Goal: Task Accomplishment & Management: Manage account settings

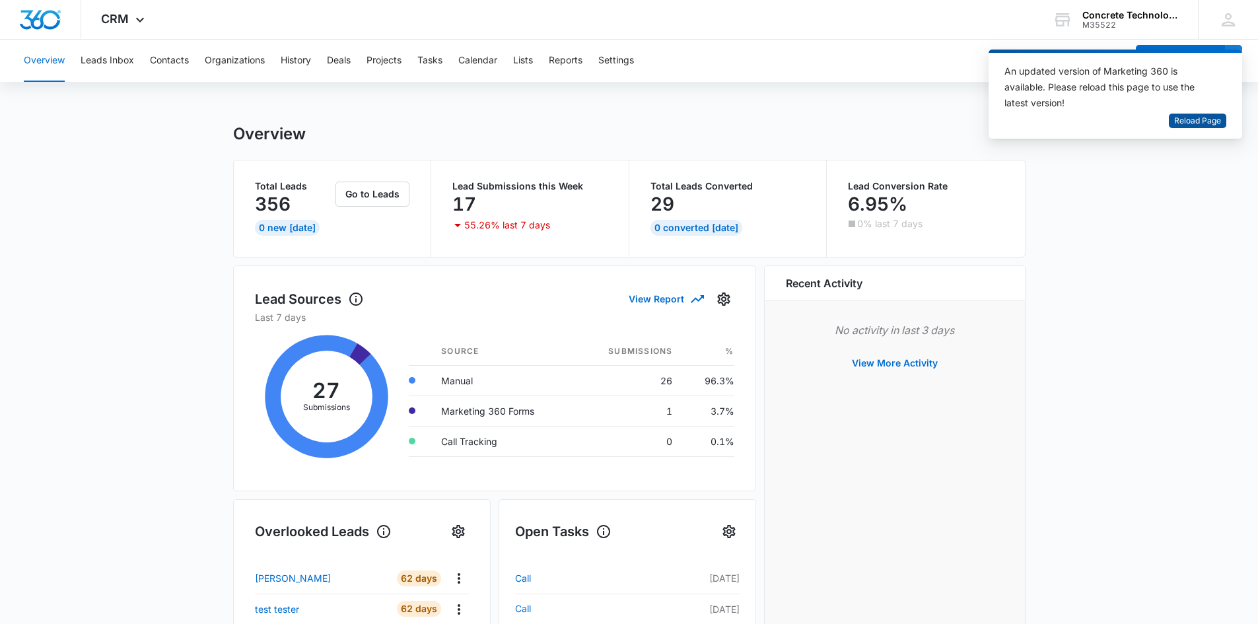
click at [1192, 123] on span "Reload Page" at bounding box center [1197, 121] width 47 height 13
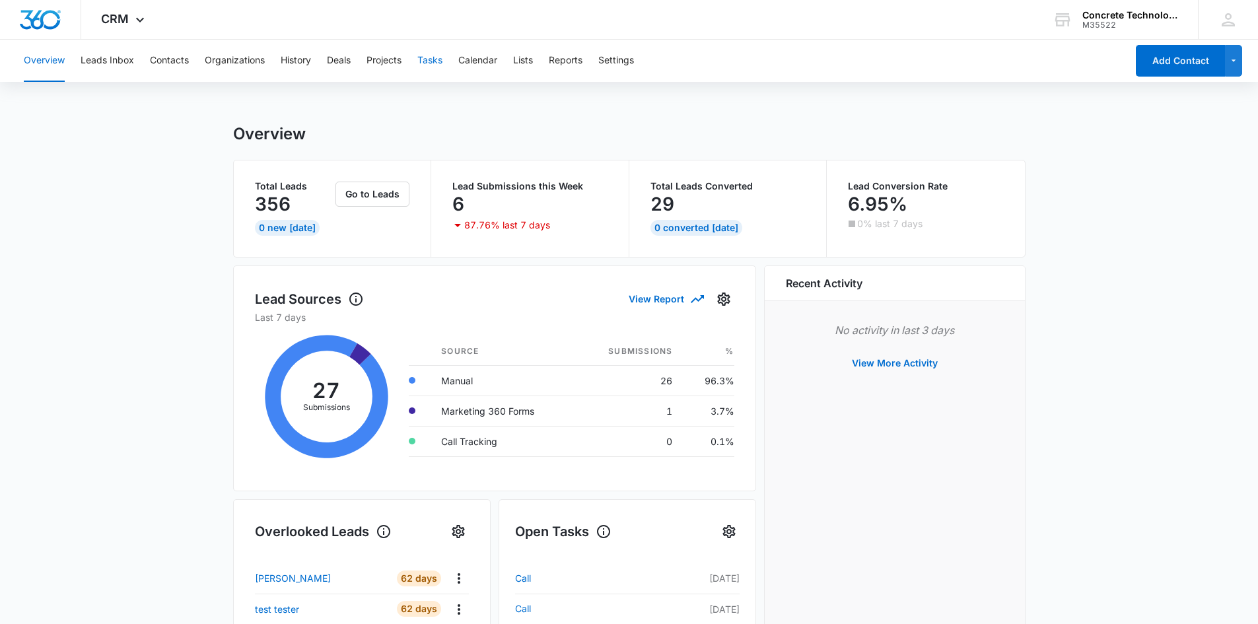
click at [429, 64] on button "Tasks" at bounding box center [429, 61] width 25 height 42
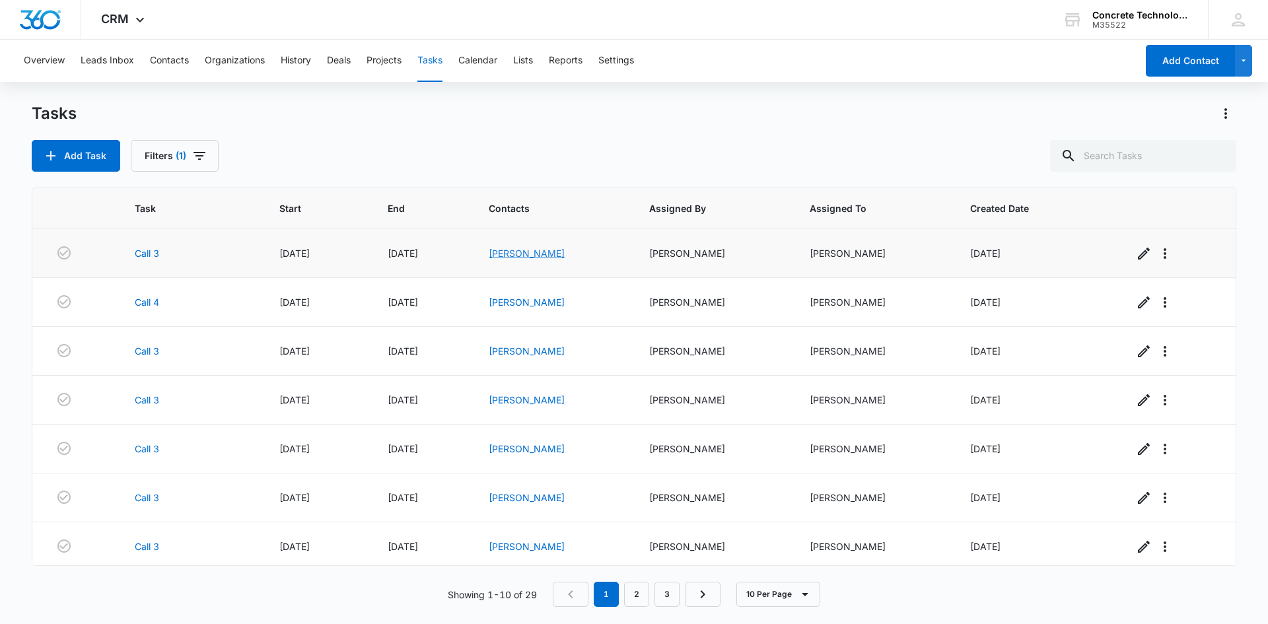
click at [512, 256] on link "Jose Garcia" at bounding box center [527, 253] width 76 height 11
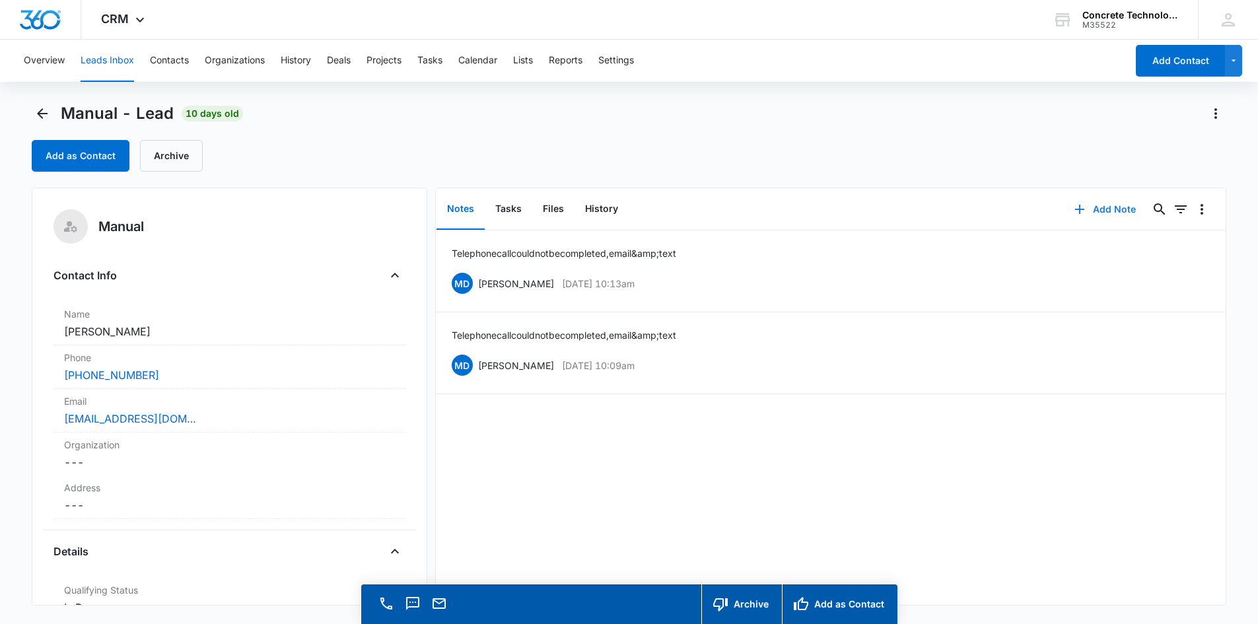
click at [1094, 207] on button "Add Note" at bounding box center [1105, 209] width 88 height 32
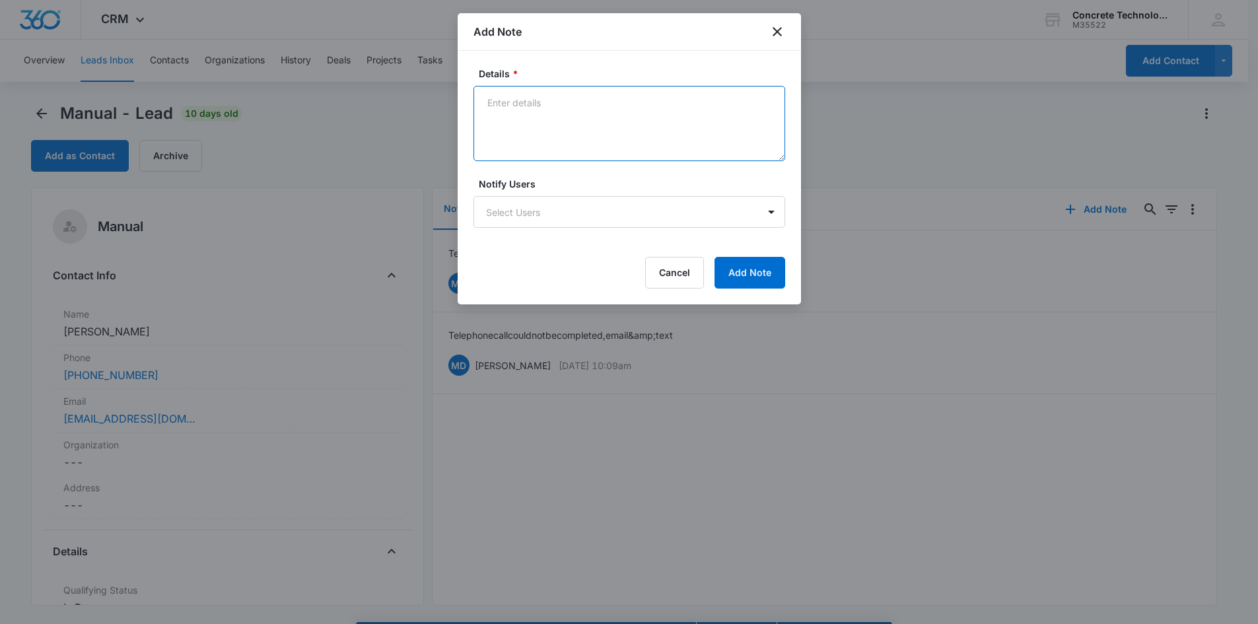
click at [532, 100] on textarea "Details *" at bounding box center [629, 123] width 312 height 75
type textarea "Telephone call could not be completed, email & text"
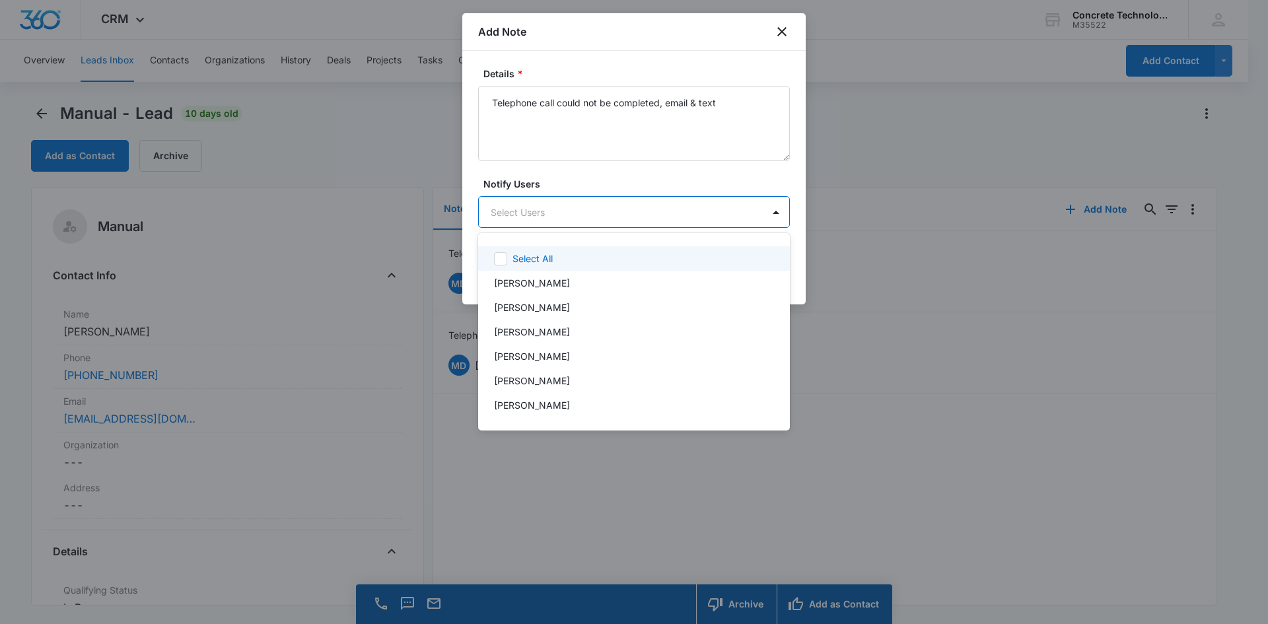
drag, startPoint x: 559, startPoint y: 224, endPoint x: 551, endPoint y: 213, distance: 13.6
click at [560, 219] on body "CRM Apps Reputation Websites Forms CRM Email Social Content Ads Intelligence Fi…" at bounding box center [634, 312] width 1268 height 624
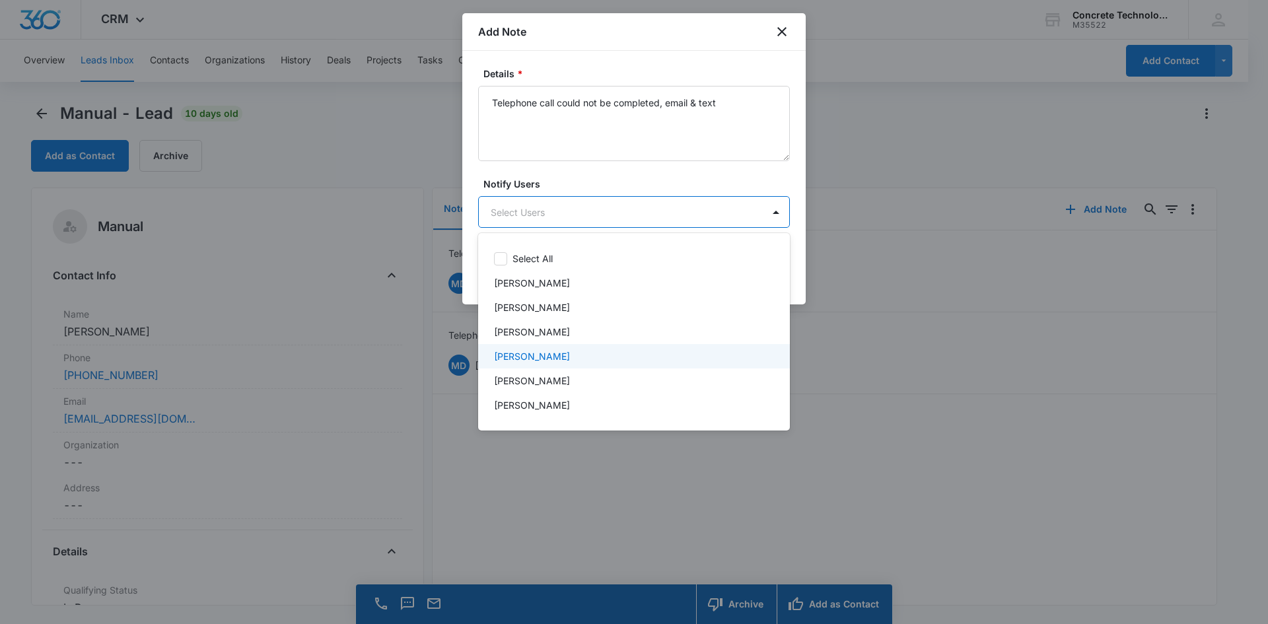
click at [540, 351] on p "[PERSON_NAME]" at bounding box center [532, 356] width 76 height 14
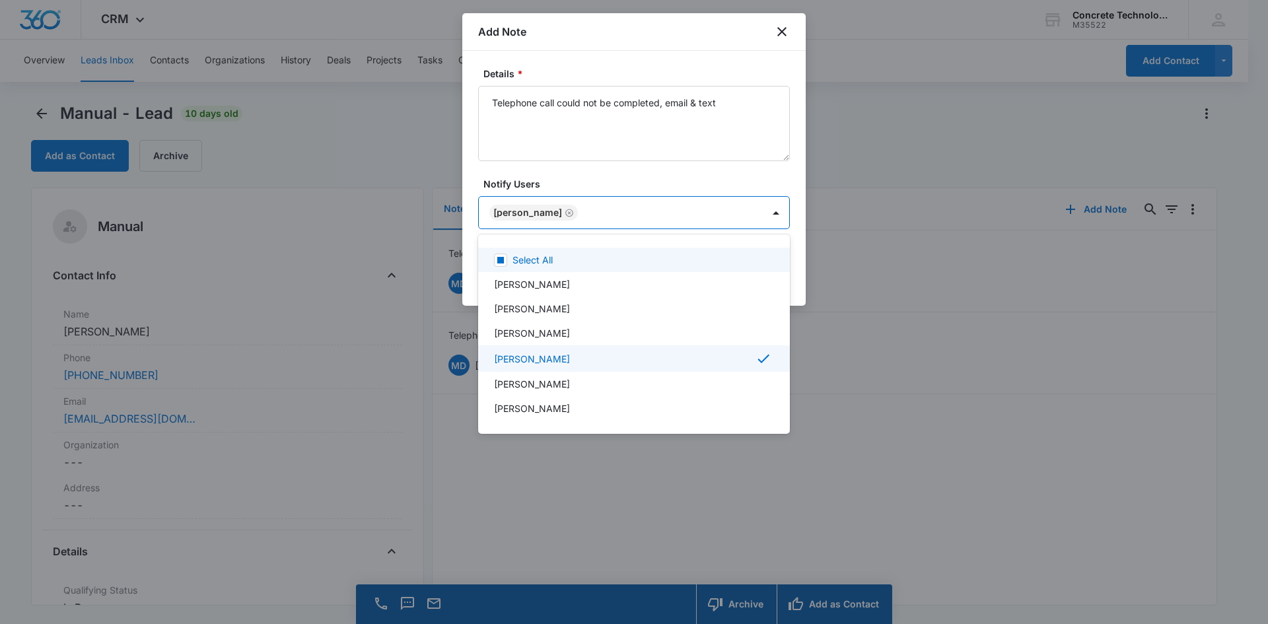
click at [524, 210] on div at bounding box center [634, 312] width 1268 height 624
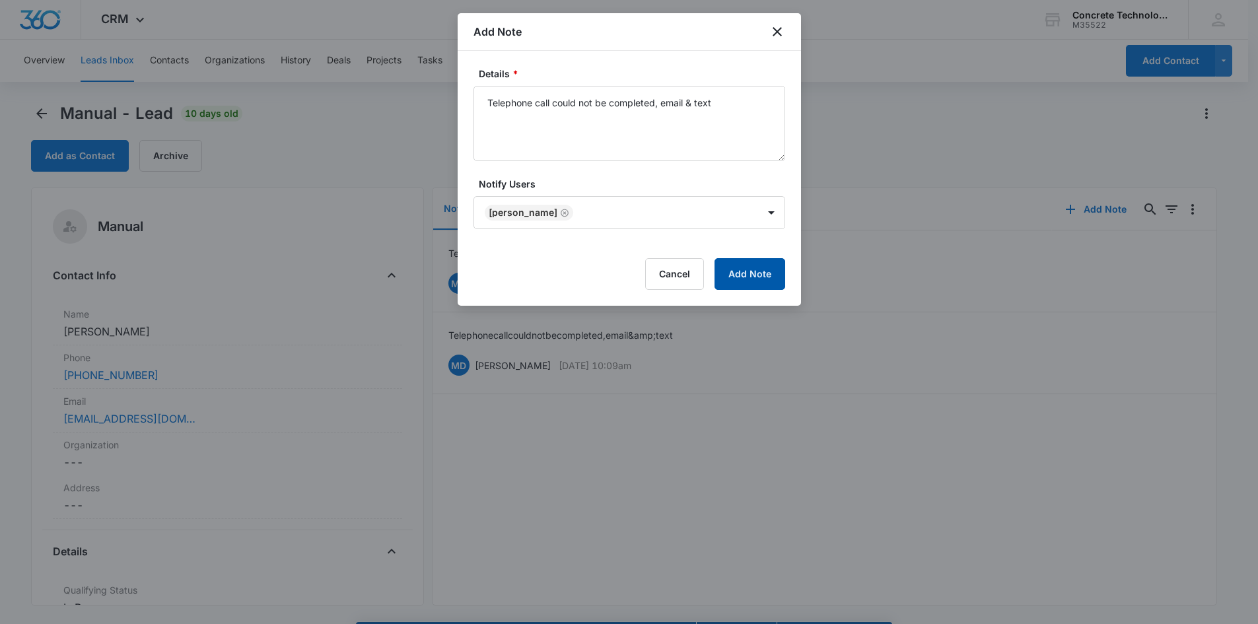
click at [737, 267] on button "Add Note" at bounding box center [749, 274] width 71 height 32
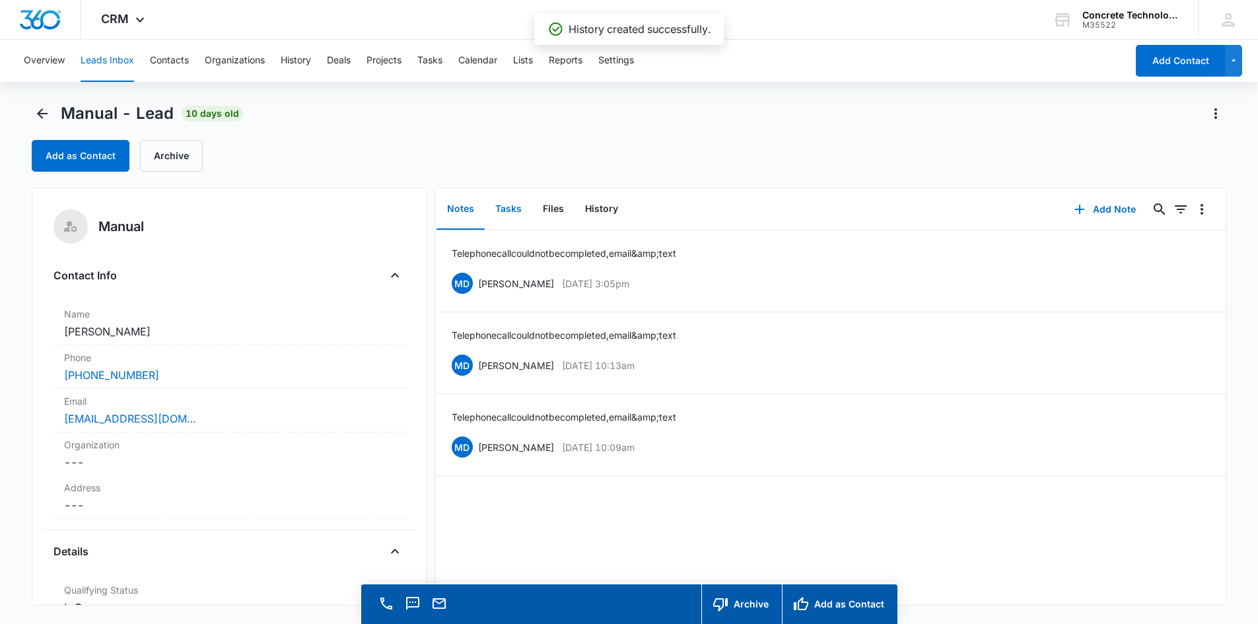
click at [510, 214] on button "Tasks" at bounding box center [509, 209] width 48 height 41
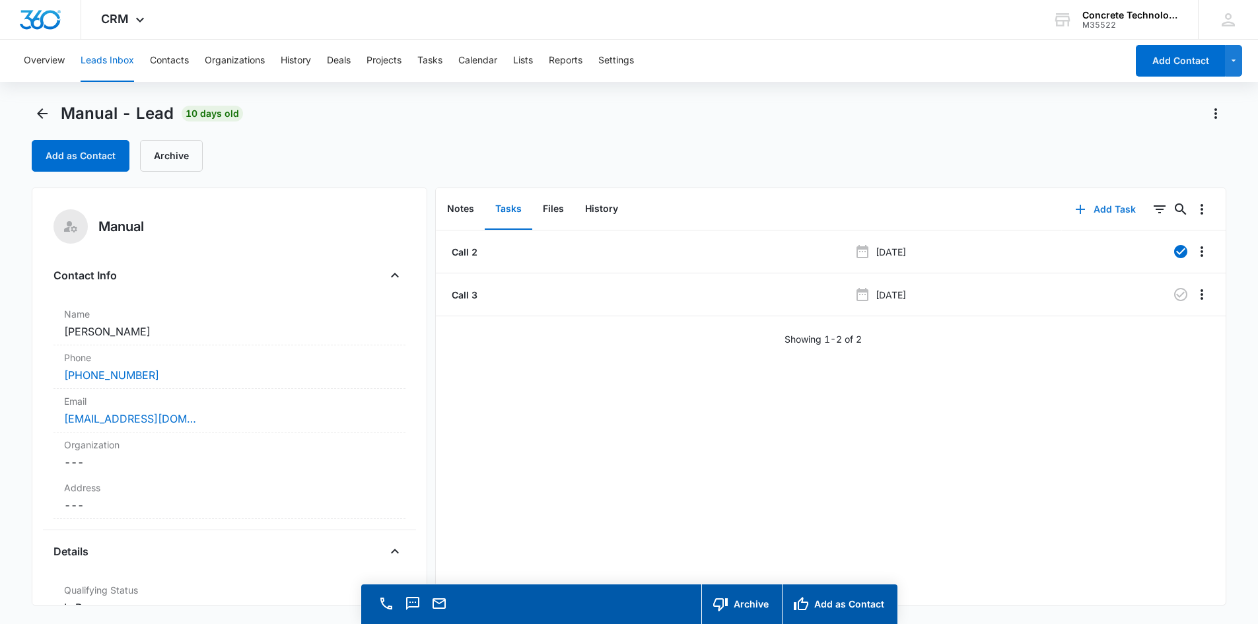
click at [1103, 213] on button "Add Task" at bounding box center [1105, 209] width 87 height 32
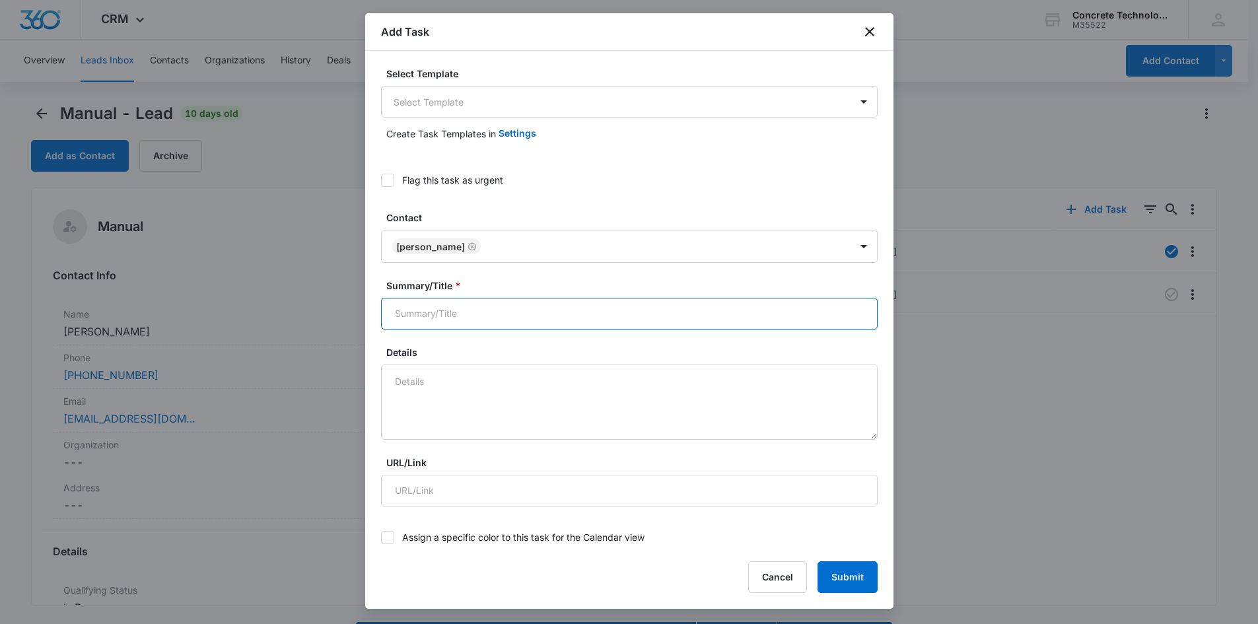
click at [611, 310] on input "Summary/Title *" at bounding box center [629, 314] width 497 height 32
type input "Call 4"
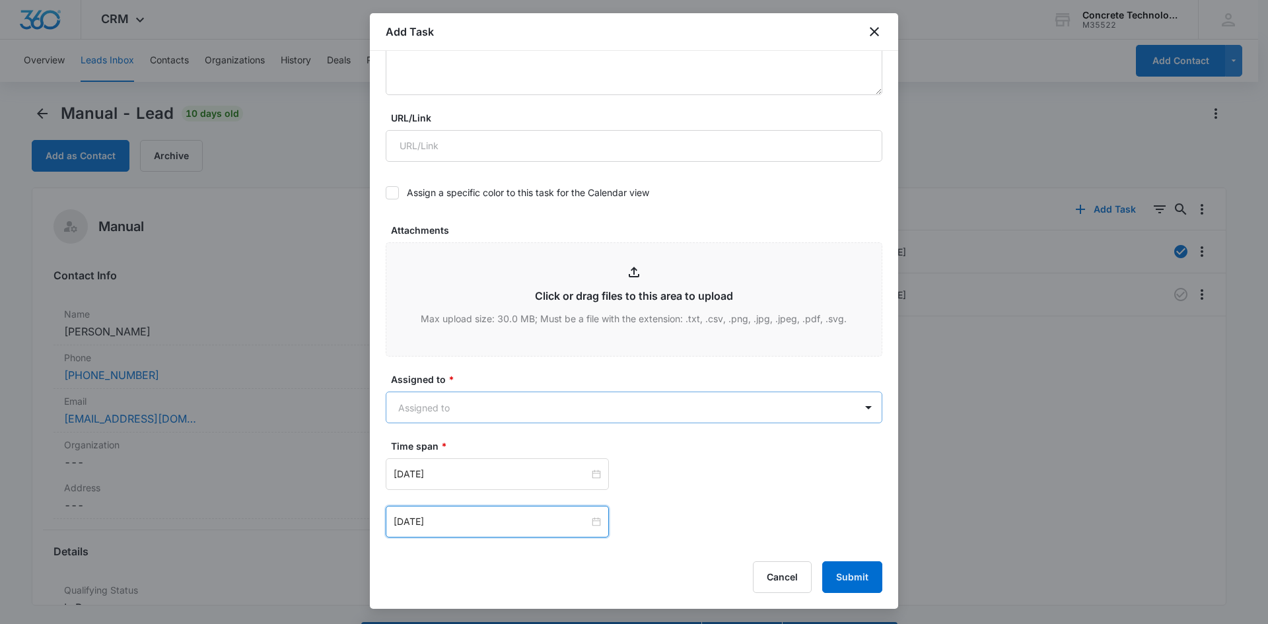
click at [537, 409] on body "CRM Apps Reputation Websites Forms CRM Email Social Content Ads Intelligence Fi…" at bounding box center [634, 331] width 1268 height 662
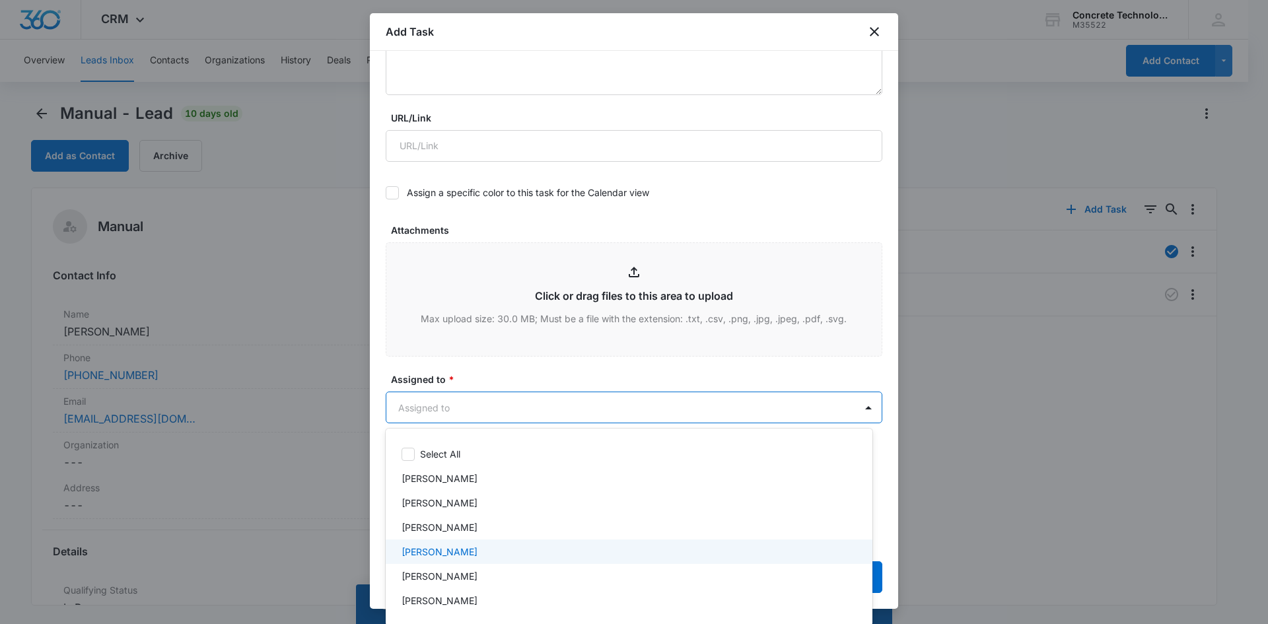
click at [478, 552] on div "[PERSON_NAME]" at bounding box center [627, 552] width 452 height 14
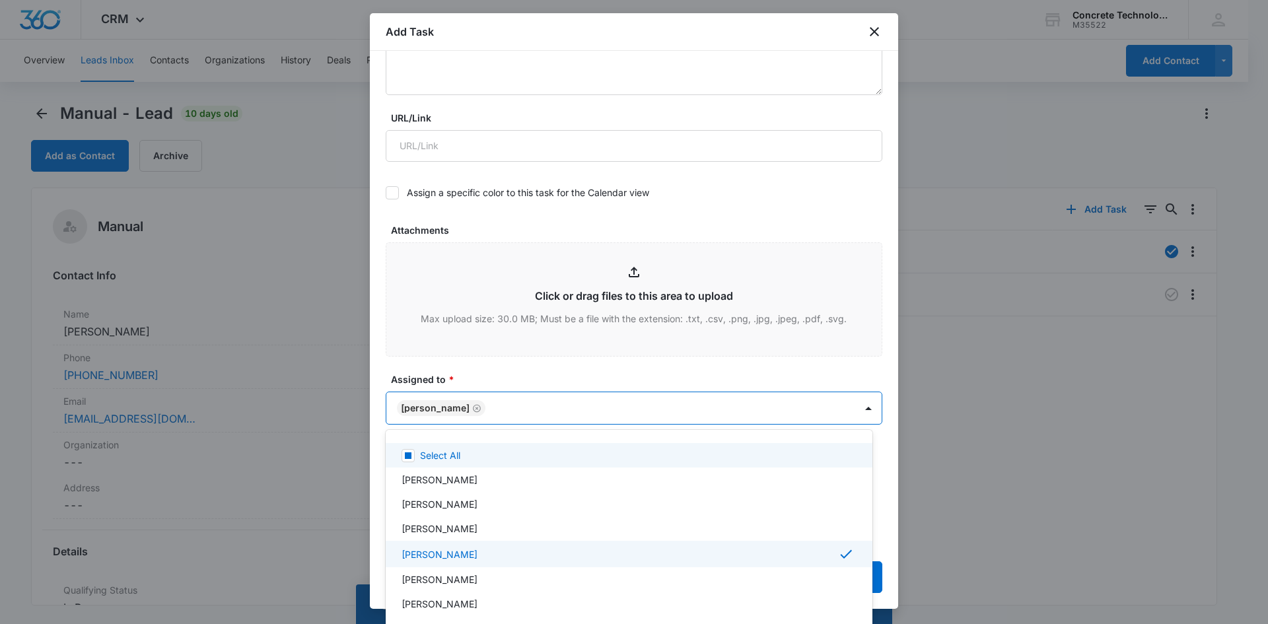
click at [438, 405] on div at bounding box center [634, 312] width 1268 height 624
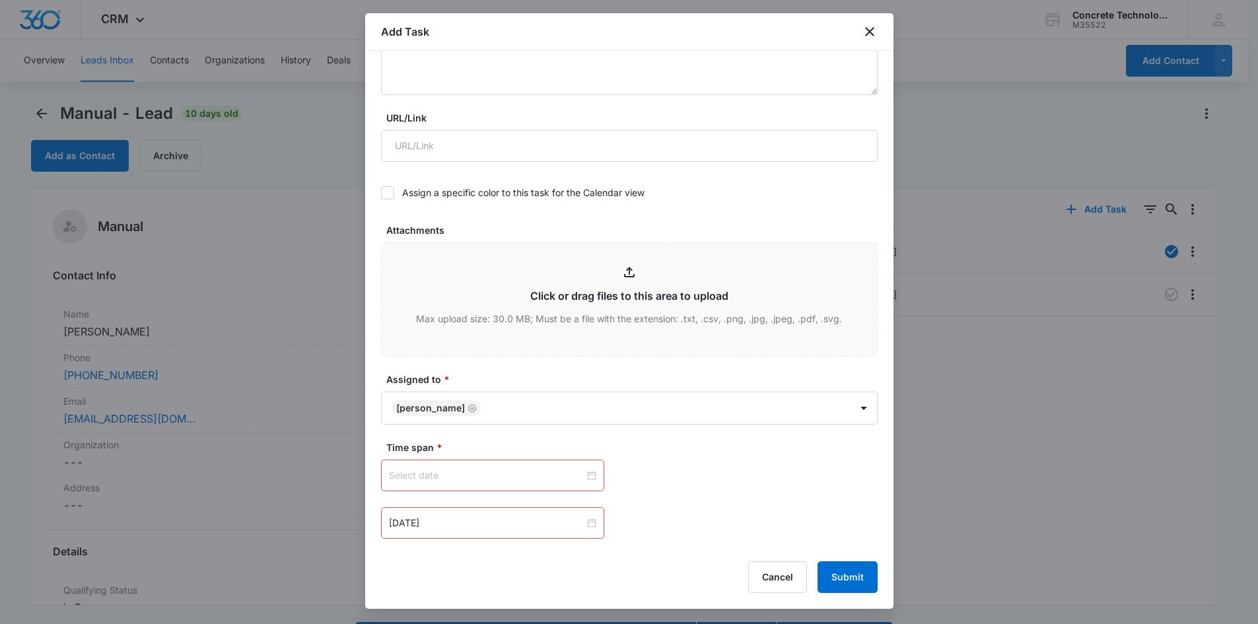
click at [467, 477] on input at bounding box center [486, 475] width 195 height 15
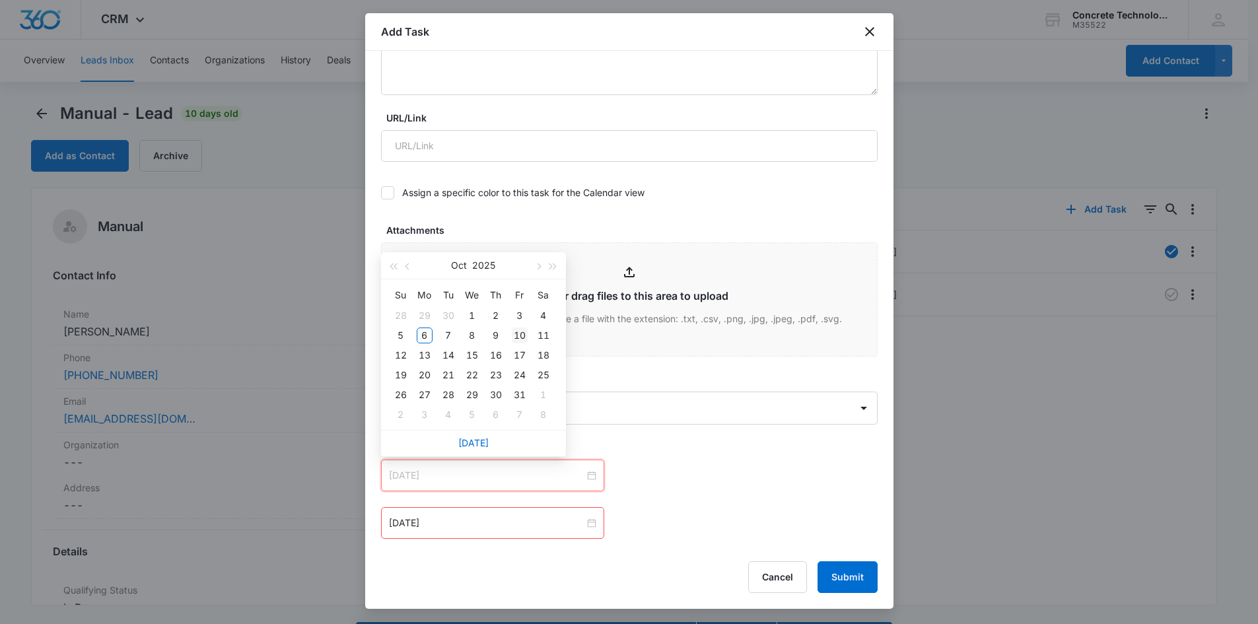
type input "Oct 10, 2025"
click at [519, 337] on div "10" at bounding box center [520, 336] width 16 height 16
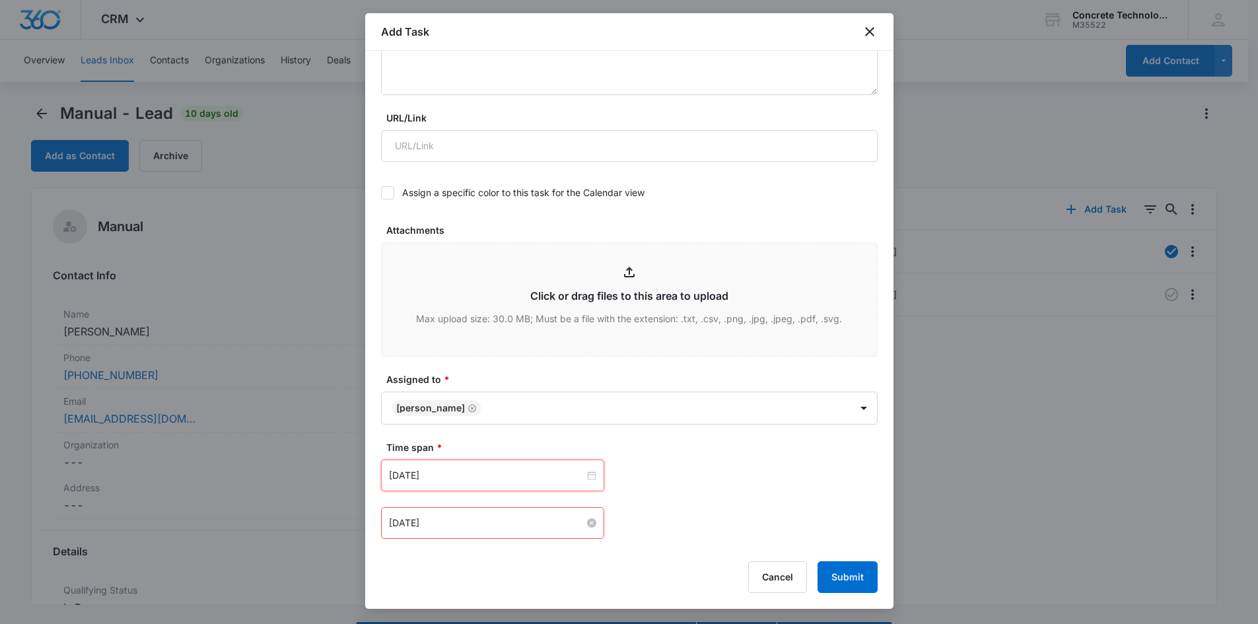
click at [492, 521] on input "Oct 6, 2025" at bounding box center [486, 523] width 195 height 15
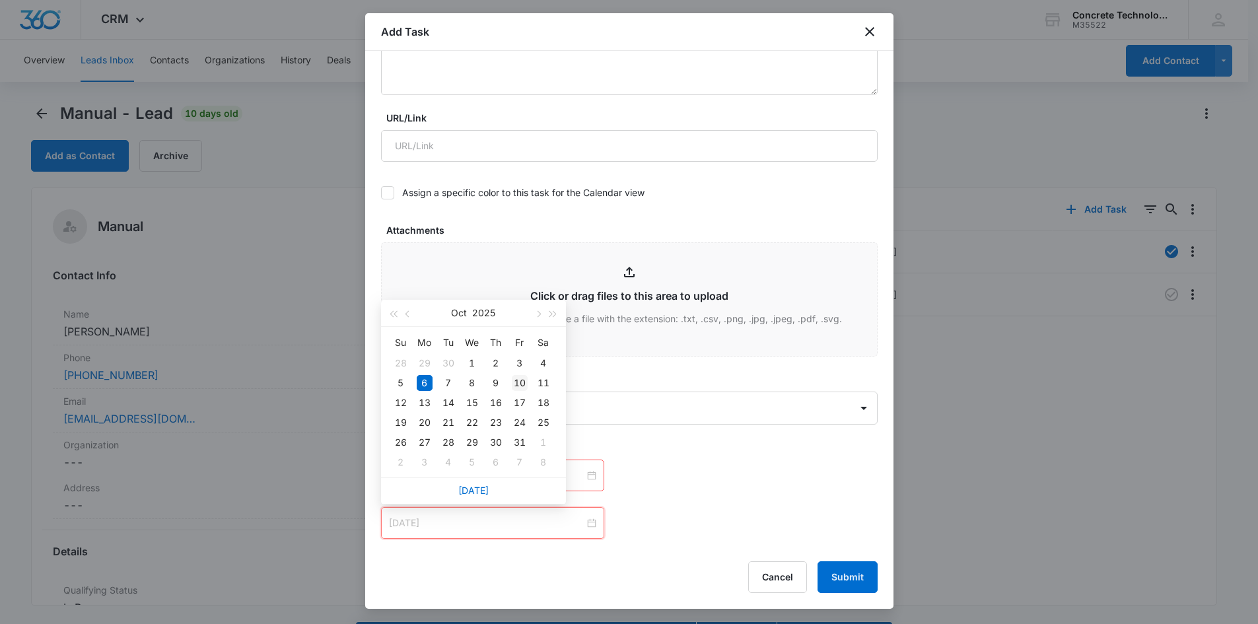
type input "Oct 10, 2025"
click at [517, 384] on div "10" at bounding box center [520, 383] width 16 height 16
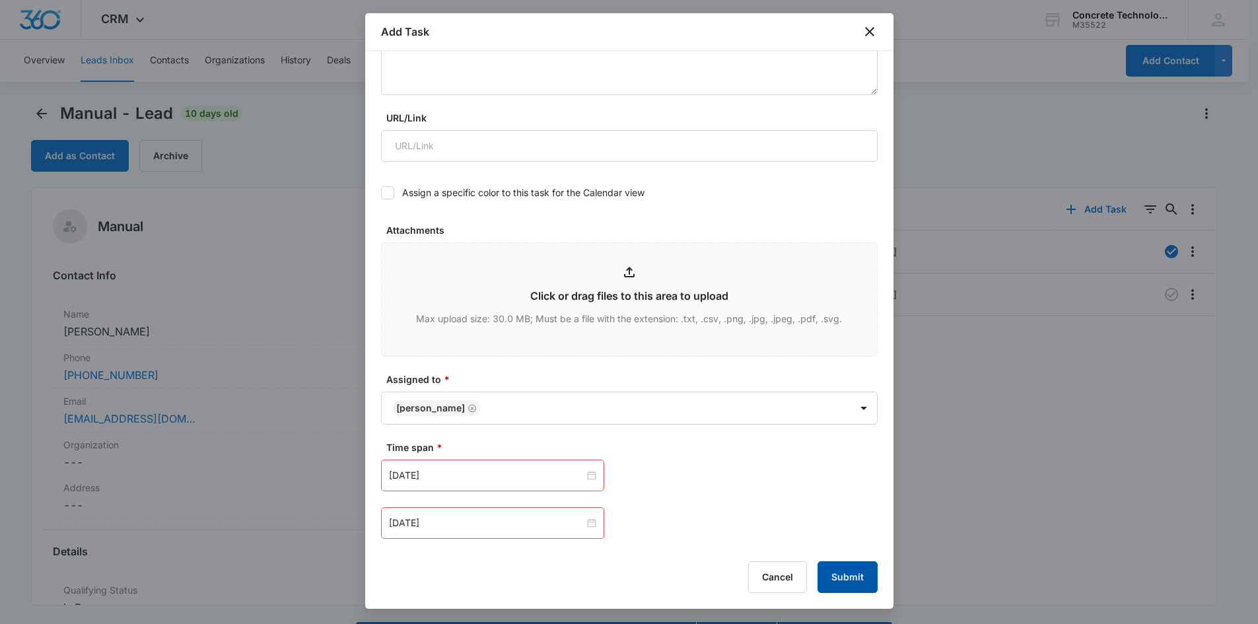
click at [835, 579] on button "Submit" at bounding box center [847, 577] width 60 height 32
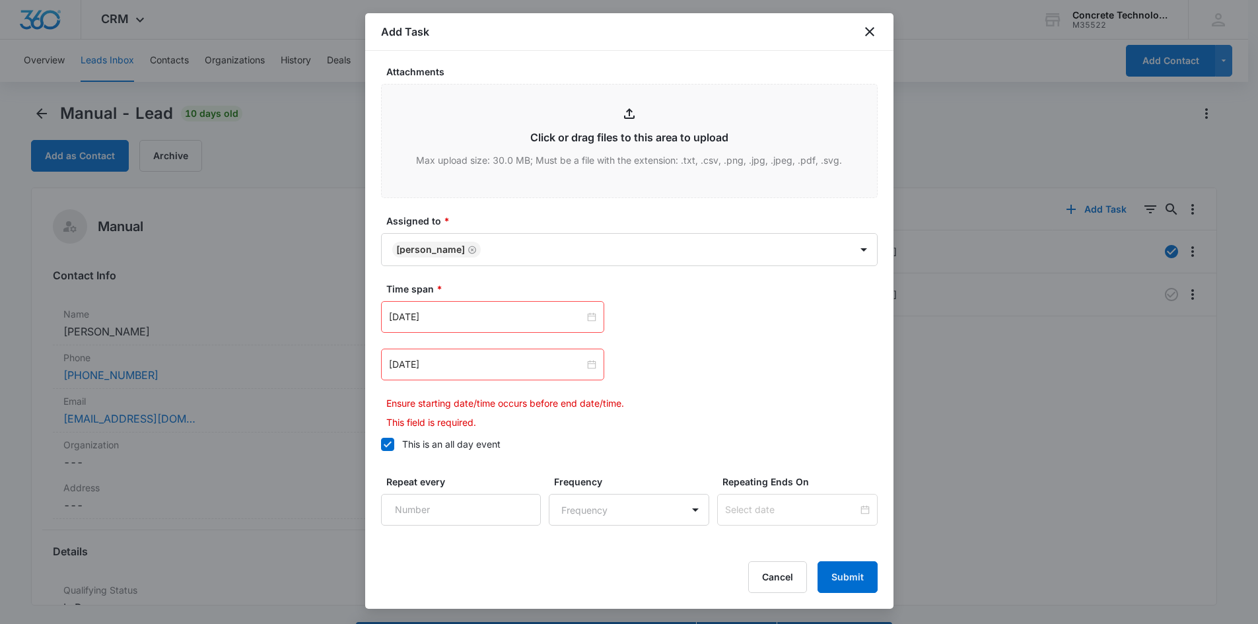
scroll to position [574, 0]
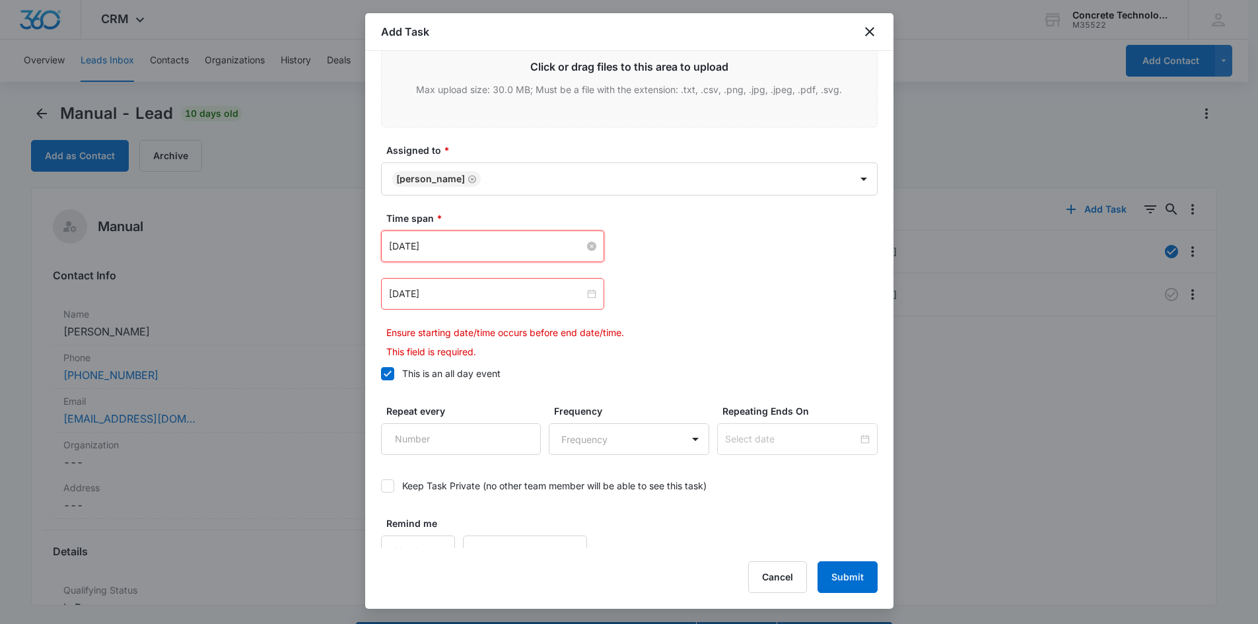
click at [500, 246] on input "Oct 10, 2025" at bounding box center [486, 246] width 195 height 15
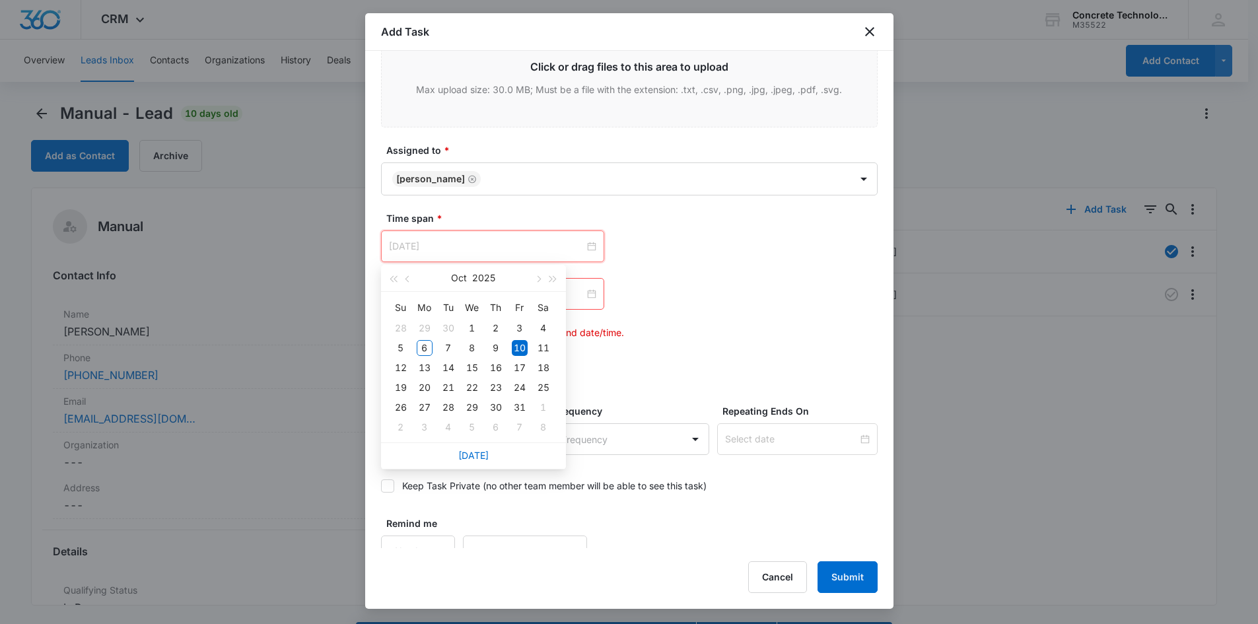
type input "Oct 10, 2025"
click at [522, 349] on div "10" at bounding box center [520, 348] width 16 height 16
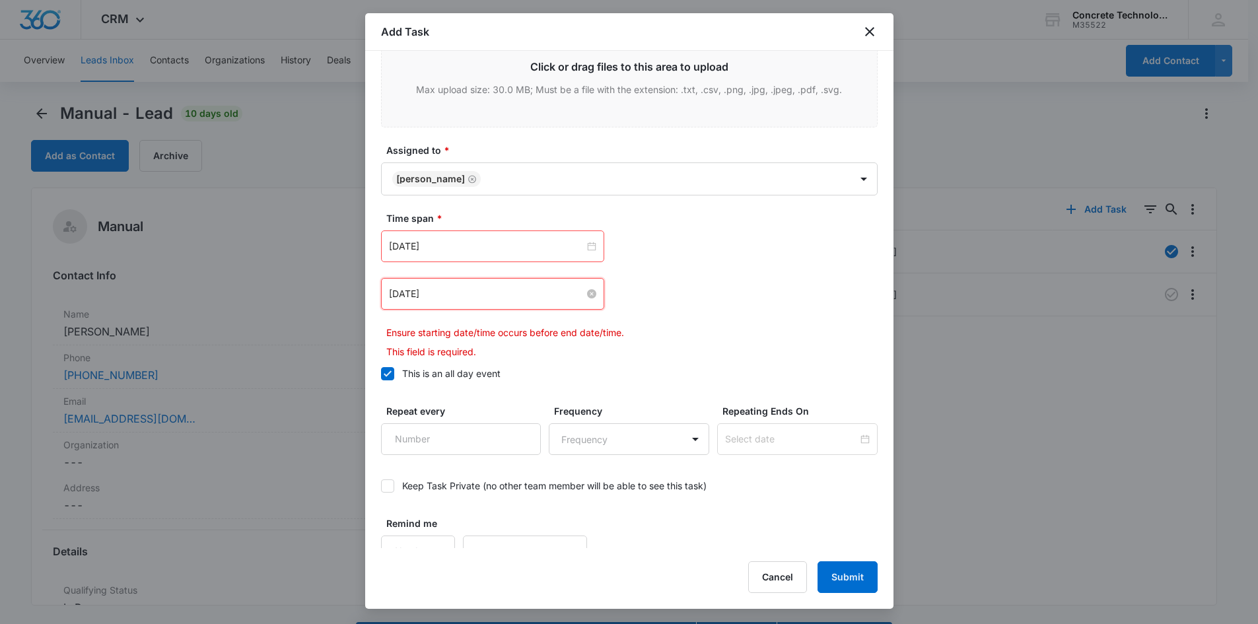
click at [491, 294] on input "Oct 10, 2025" at bounding box center [486, 294] width 195 height 15
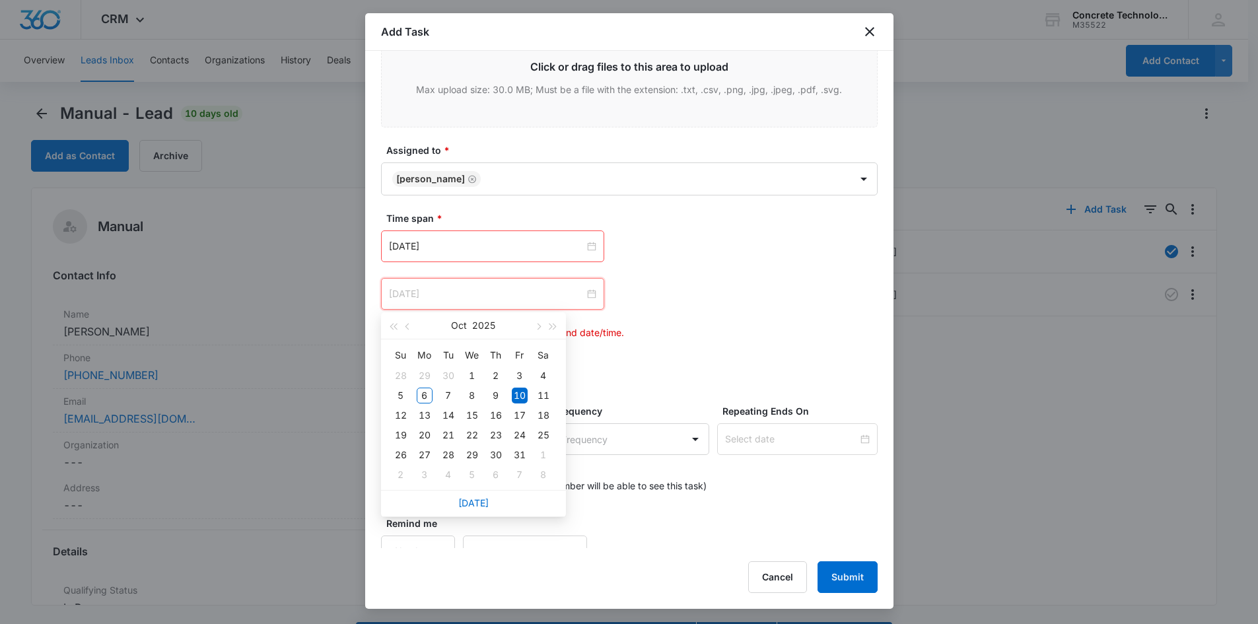
type input "Oct 10, 2025"
click at [520, 401] on div "10" at bounding box center [520, 396] width 16 height 16
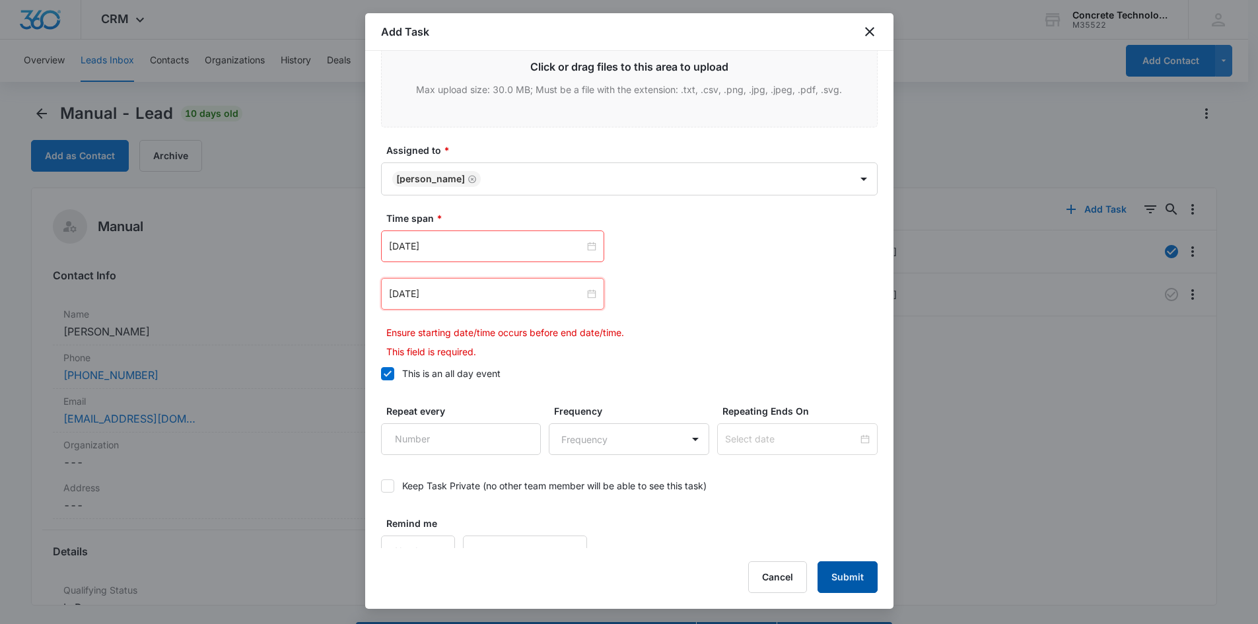
click at [845, 572] on button "Submit" at bounding box center [847, 577] width 60 height 32
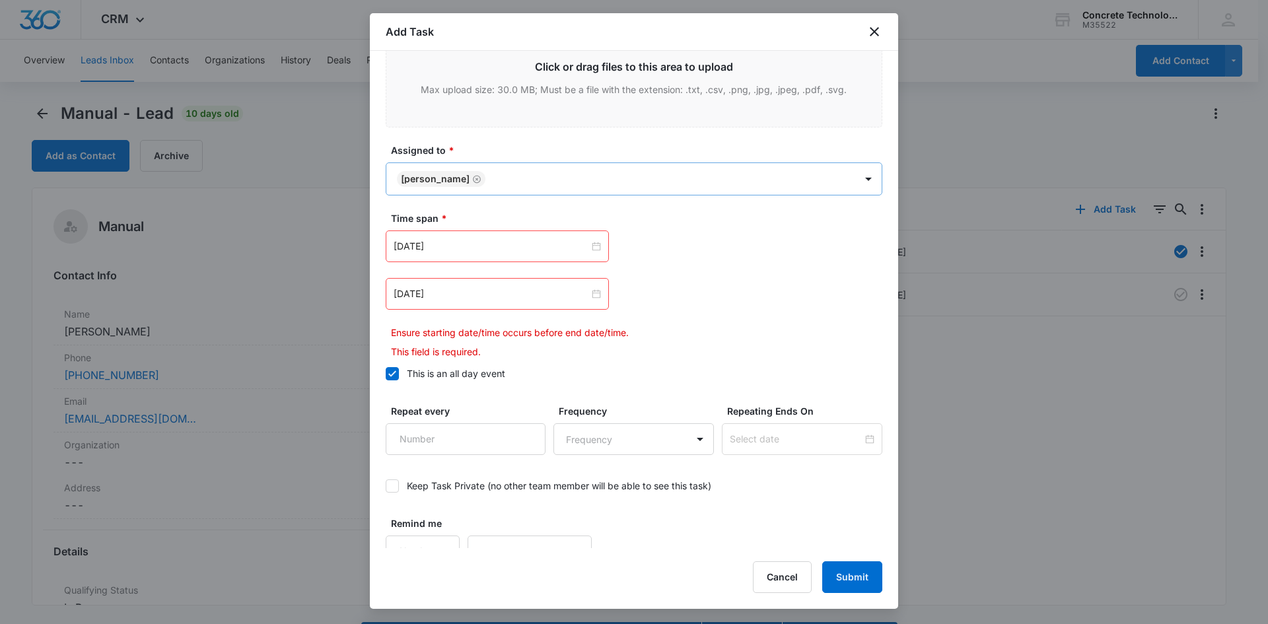
click at [516, 168] on body "CRM Apps Reputation Websites Forms CRM Email Social Content Ads Intelligence Fi…" at bounding box center [634, 331] width 1268 height 662
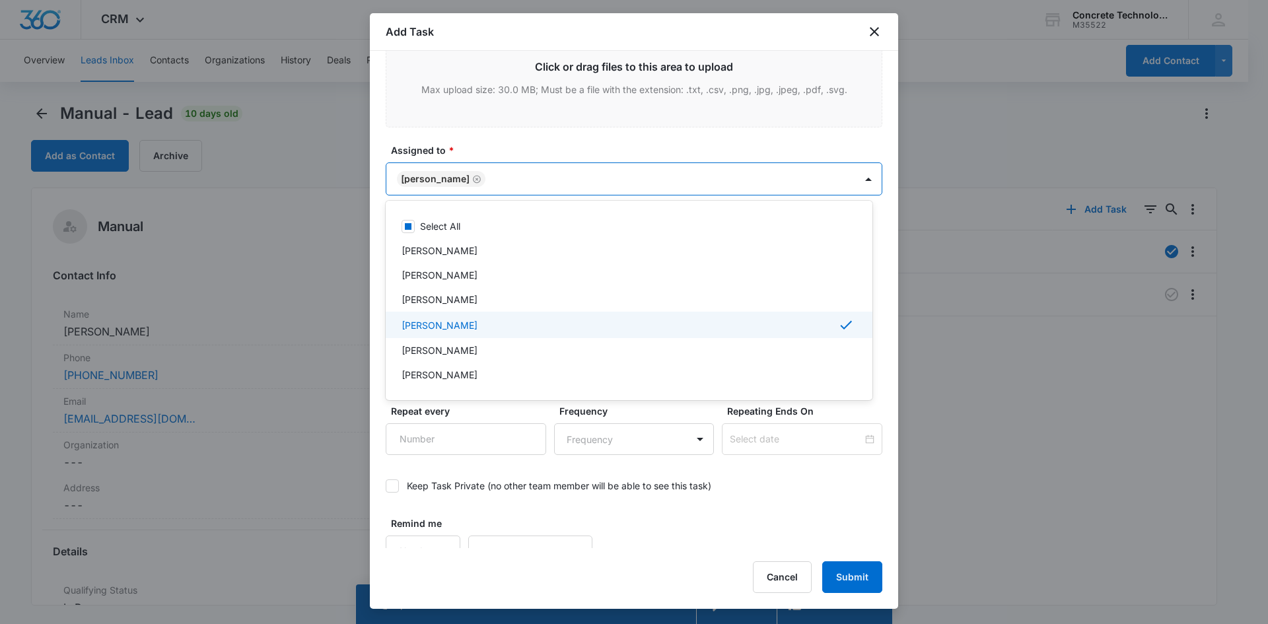
click at [444, 319] on p "[PERSON_NAME]" at bounding box center [439, 325] width 76 height 14
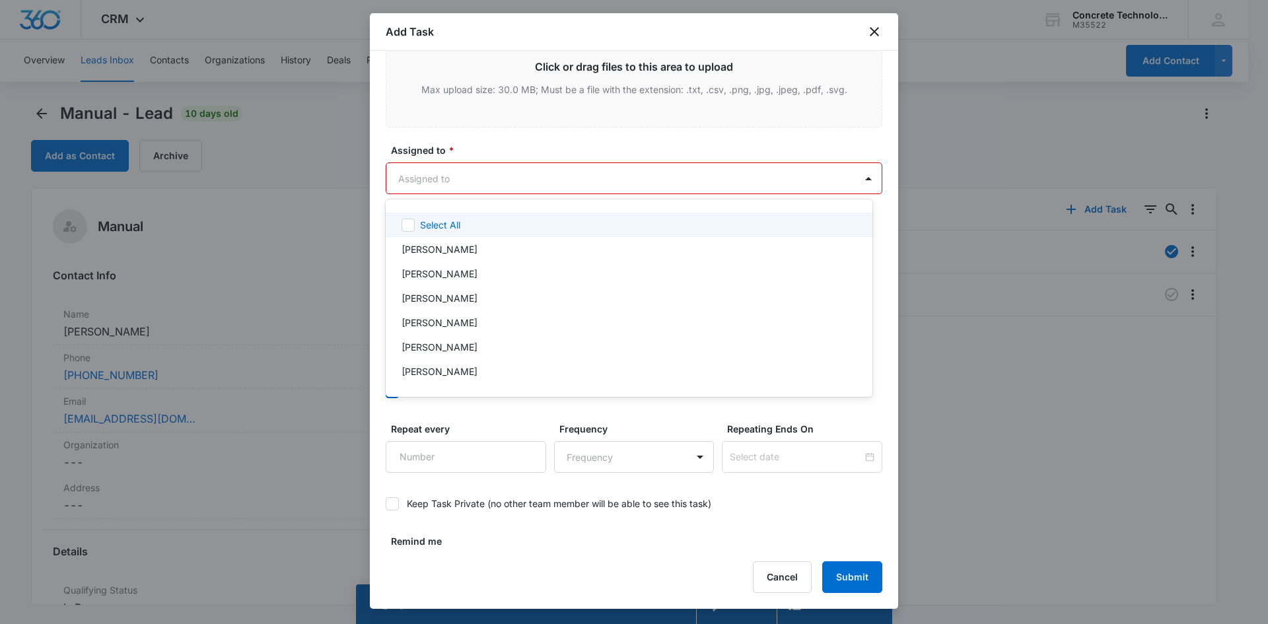
click at [448, 178] on div at bounding box center [634, 312] width 1268 height 624
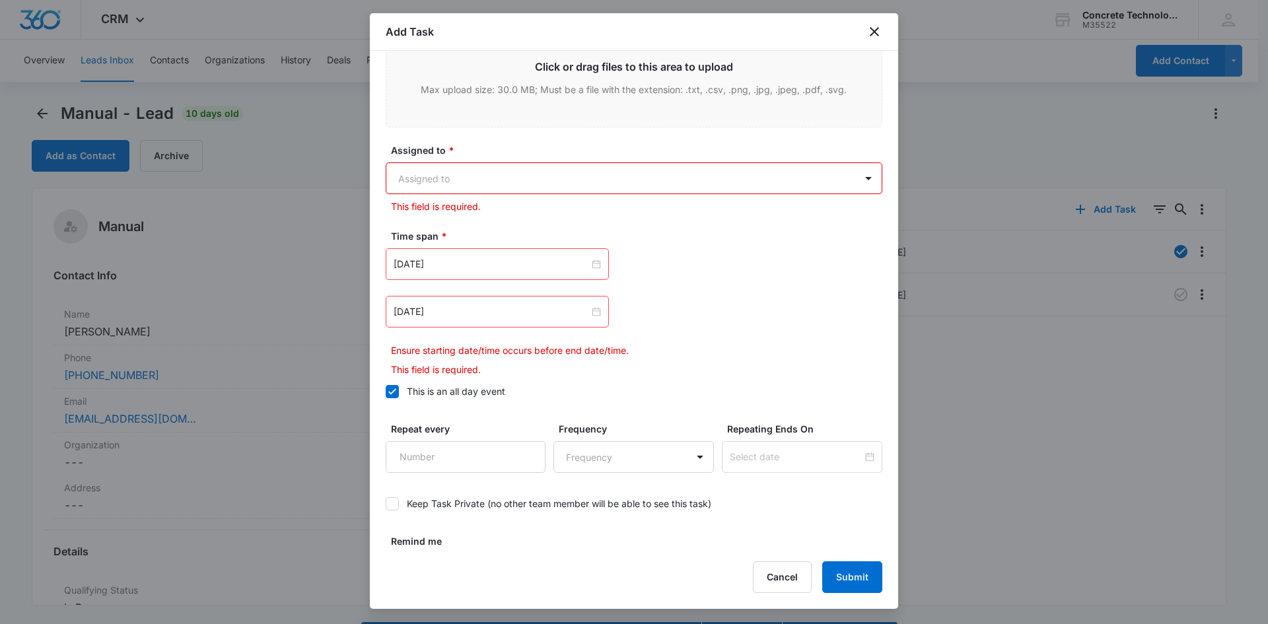
click at [421, 186] on body "CRM Apps Reputation Websites Forms CRM Email Social Content Ads Intelligence Fi…" at bounding box center [634, 331] width 1268 height 662
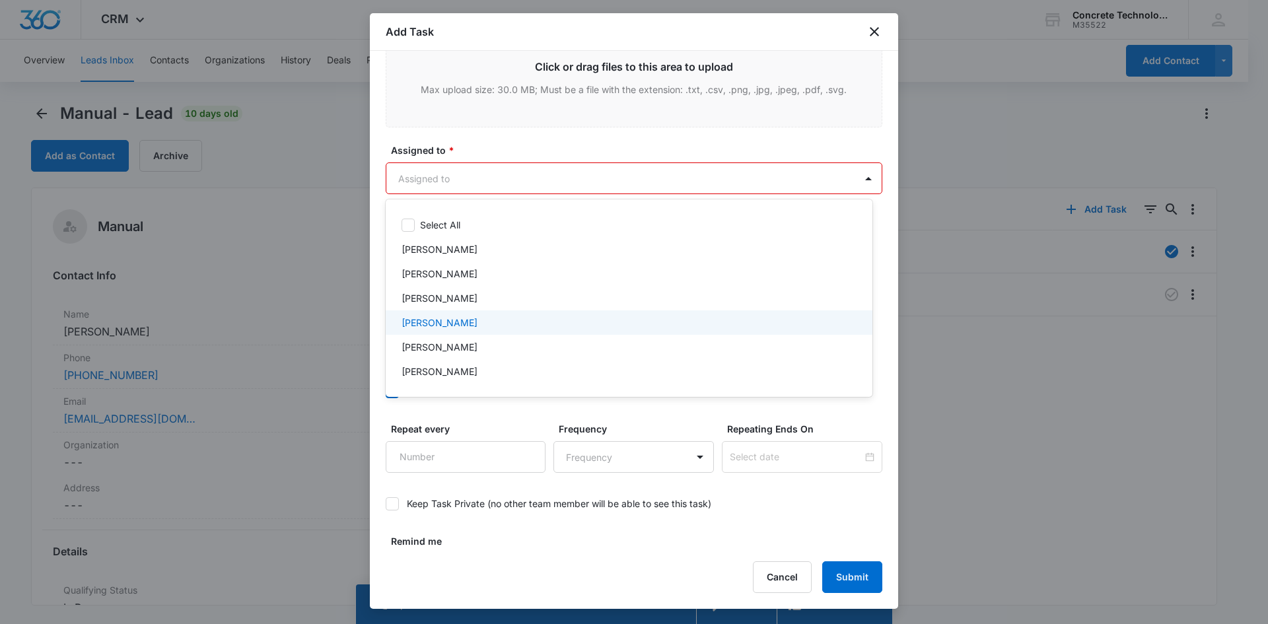
click at [429, 320] on p "[PERSON_NAME]" at bounding box center [439, 323] width 76 height 14
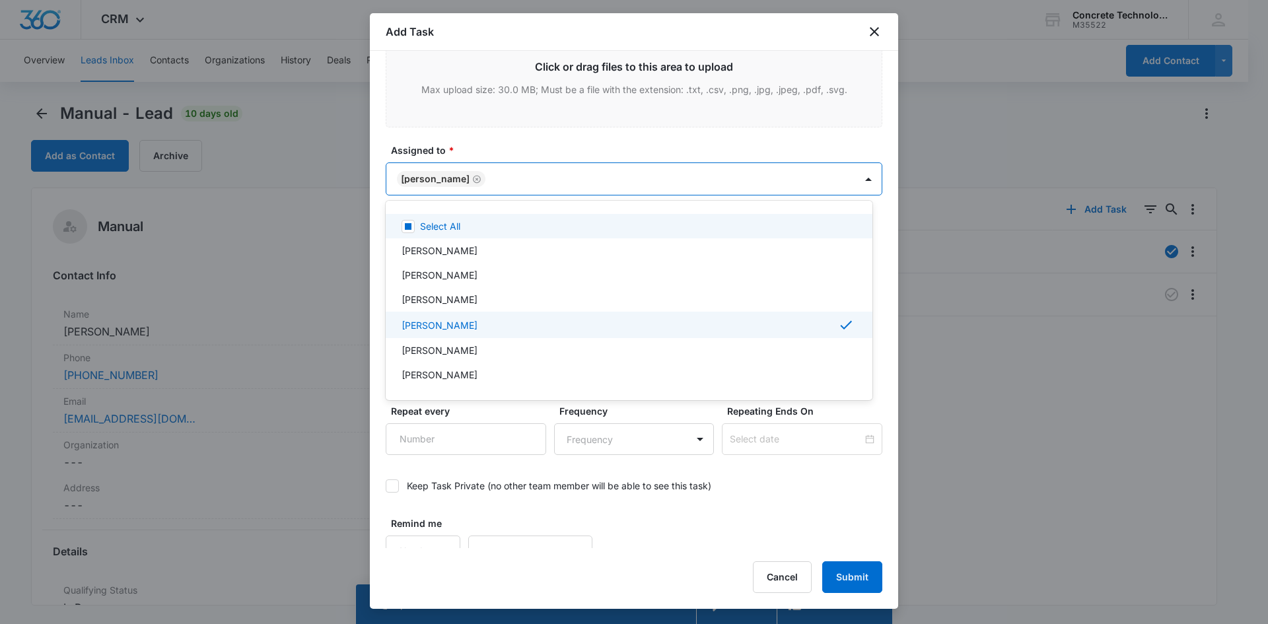
click at [429, 181] on div at bounding box center [634, 312] width 1268 height 624
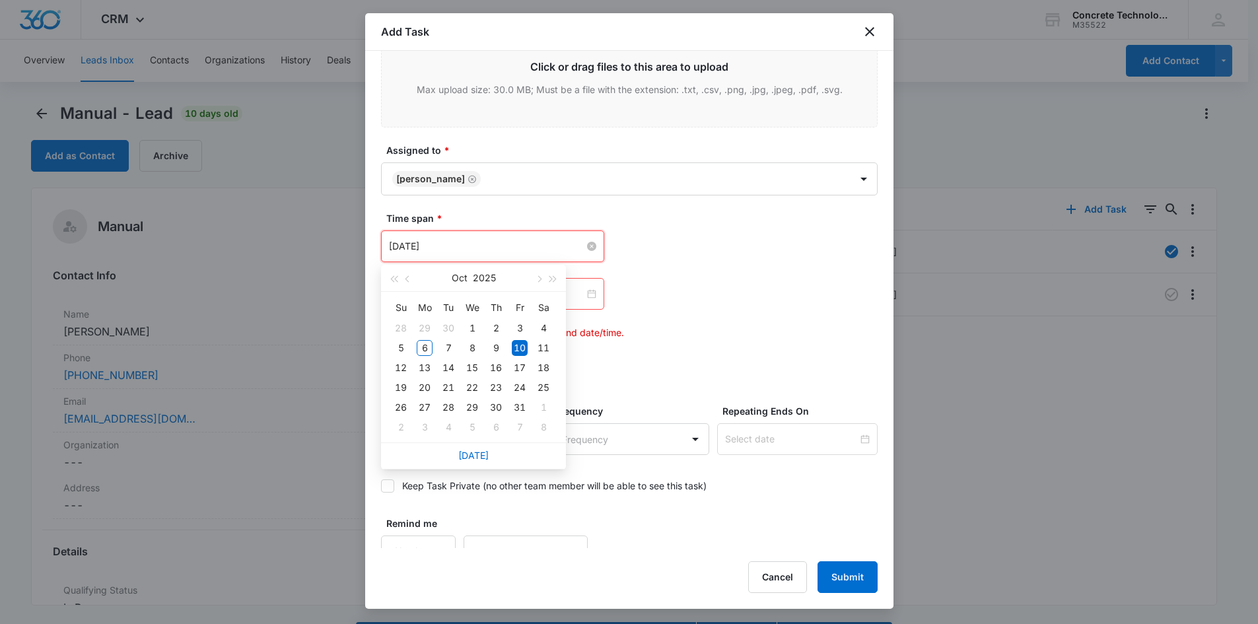
click at [467, 246] on input "Oct 10, 2025" at bounding box center [486, 246] width 195 height 15
type input "Oct 10, 2025"
click at [517, 354] on div "10" at bounding box center [520, 348] width 16 height 16
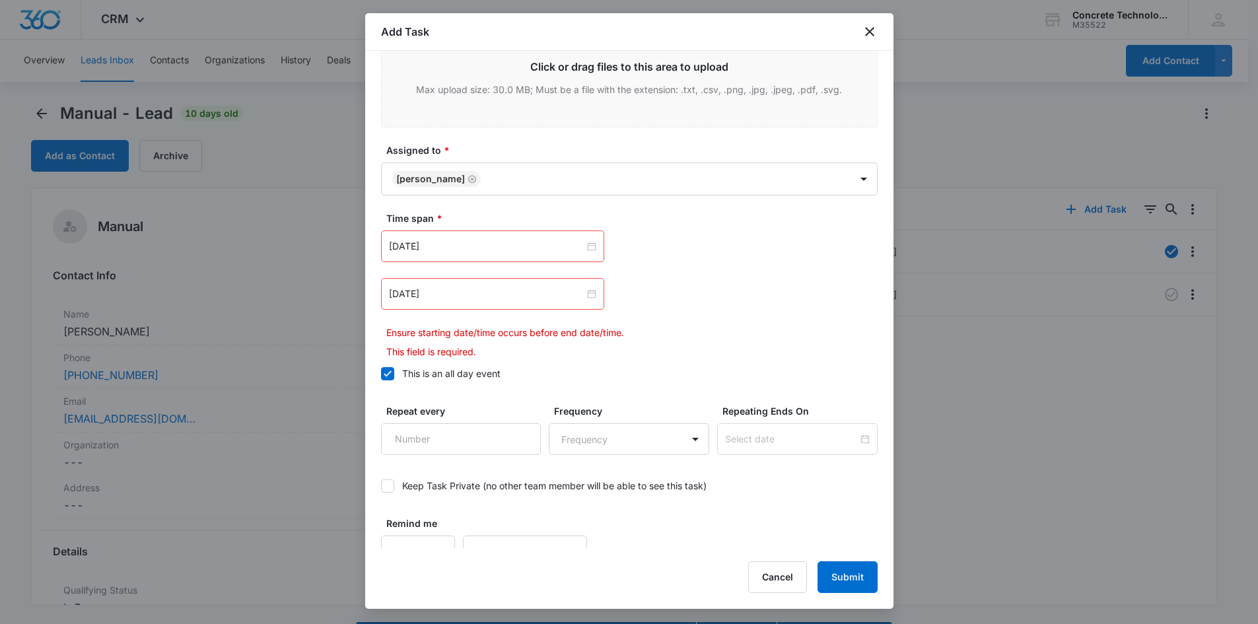
click at [384, 376] on icon at bounding box center [388, 374] width 12 height 12
click at [381, 374] on input "This is an all day event" at bounding box center [381, 374] width 0 height 0
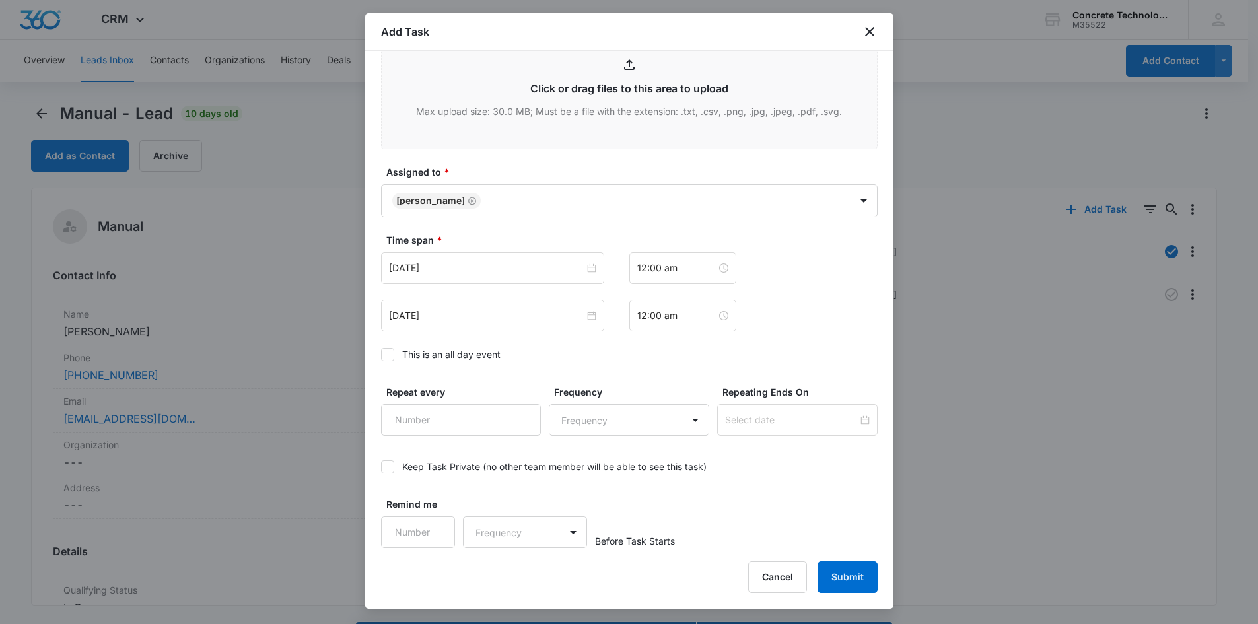
click at [387, 351] on icon at bounding box center [388, 355] width 12 height 12
click at [381, 355] on input "This is an all day event" at bounding box center [381, 355] width 0 height 0
type input "Oct 6, 2025"
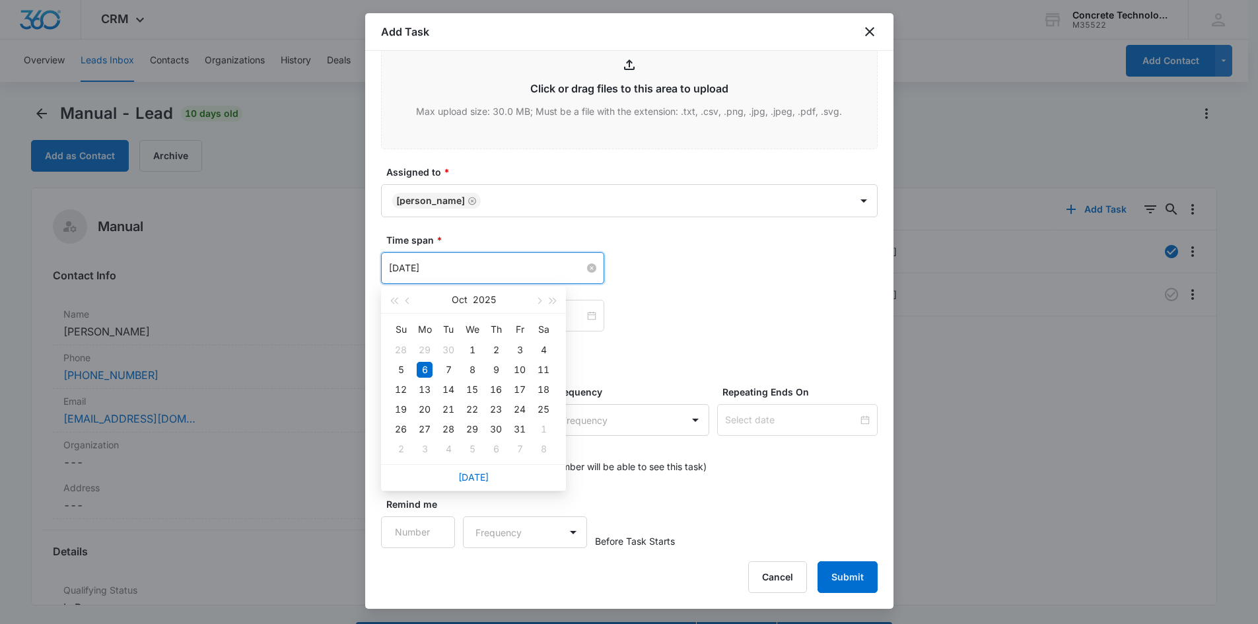
click at [479, 270] on input "Oct 6, 2025" at bounding box center [486, 268] width 195 height 15
type input "Oct 10, 2025"
click at [520, 369] on div "10" at bounding box center [520, 370] width 16 height 16
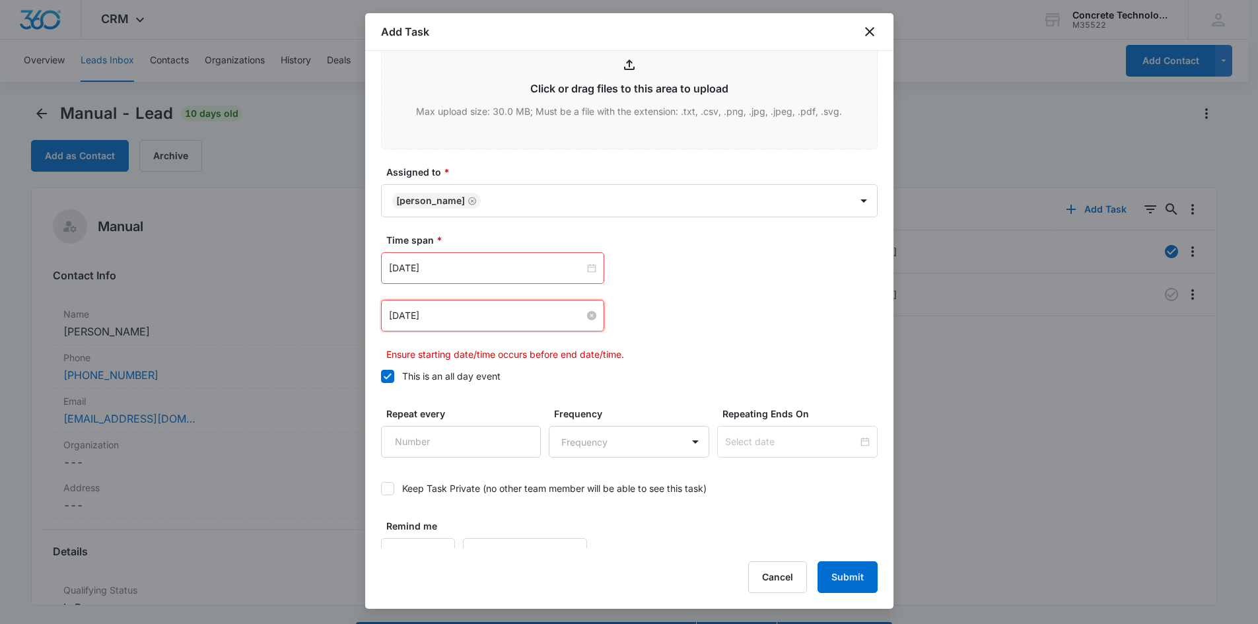
click at [500, 314] on input "Oct 6, 2025" at bounding box center [486, 315] width 195 height 15
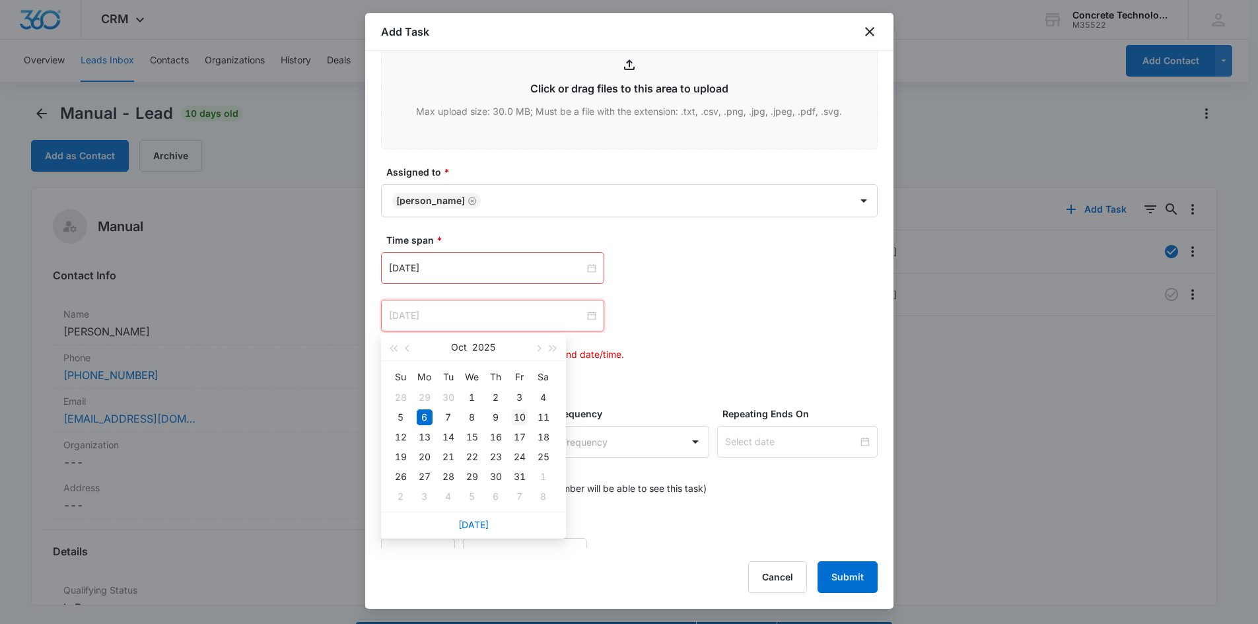
type input "Oct 10, 2025"
click at [519, 416] on div "10" at bounding box center [520, 417] width 16 height 16
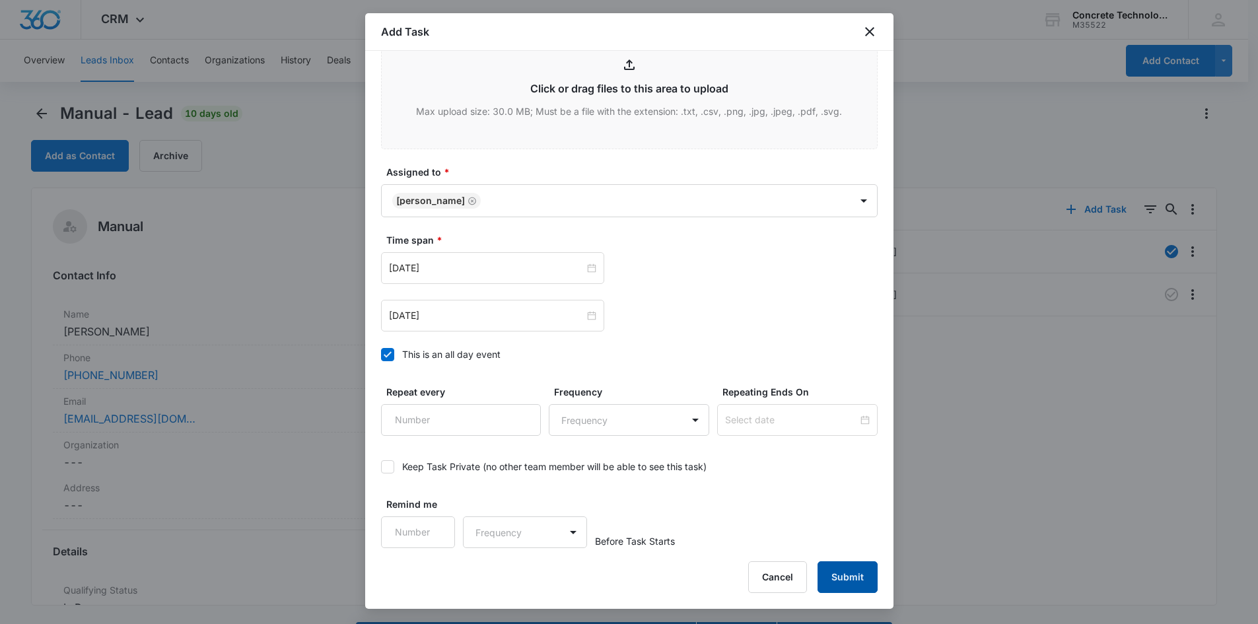
click at [842, 573] on button "Submit" at bounding box center [847, 577] width 60 height 32
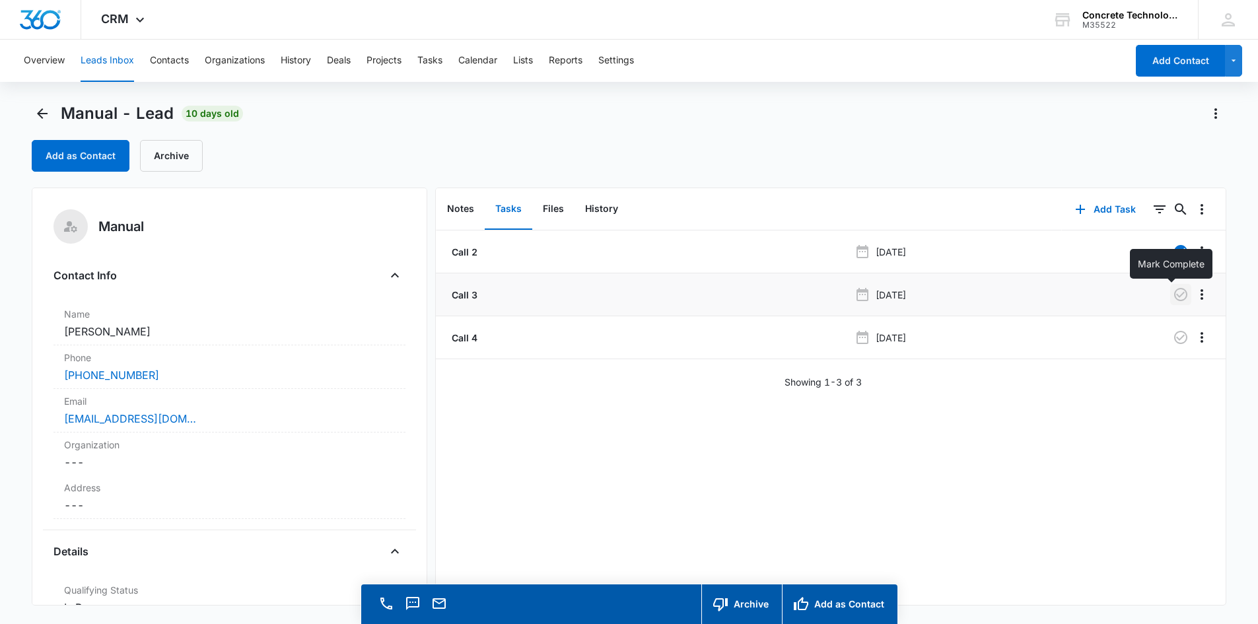
click at [1175, 297] on icon "button" at bounding box center [1181, 295] width 16 height 16
click at [464, 209] on button "Notes" at bounding box center [460, 209] width 48 height 41
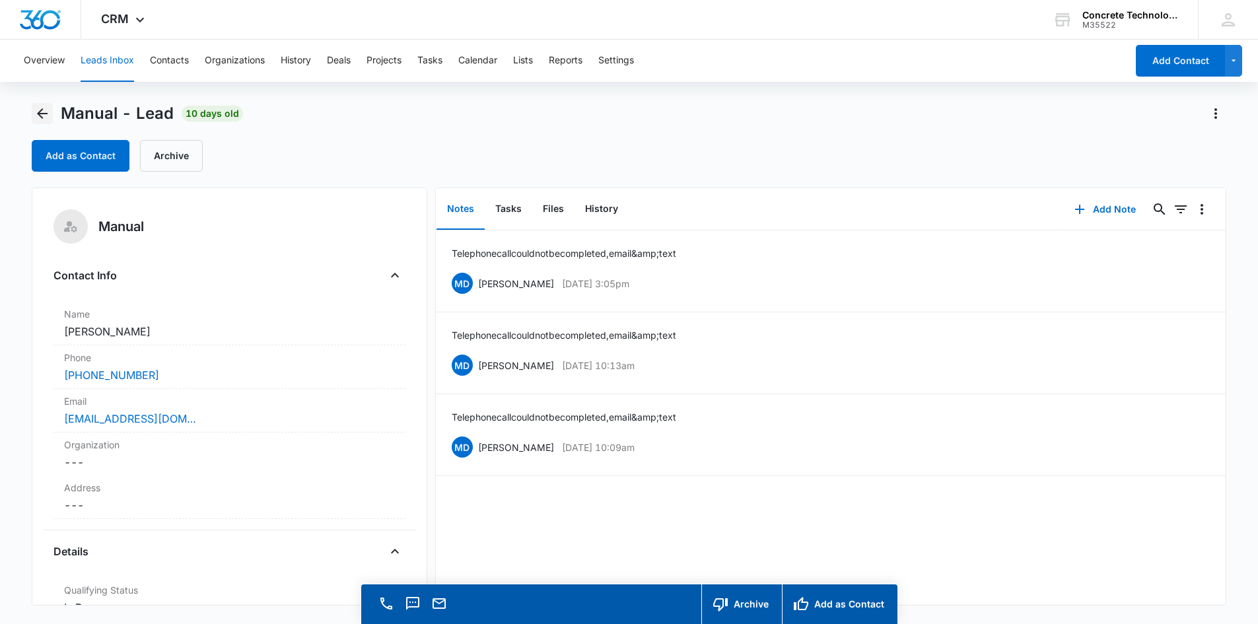
click at [41, 113] on icon "Back" at bounding box center [42, 113] width 11 height 11
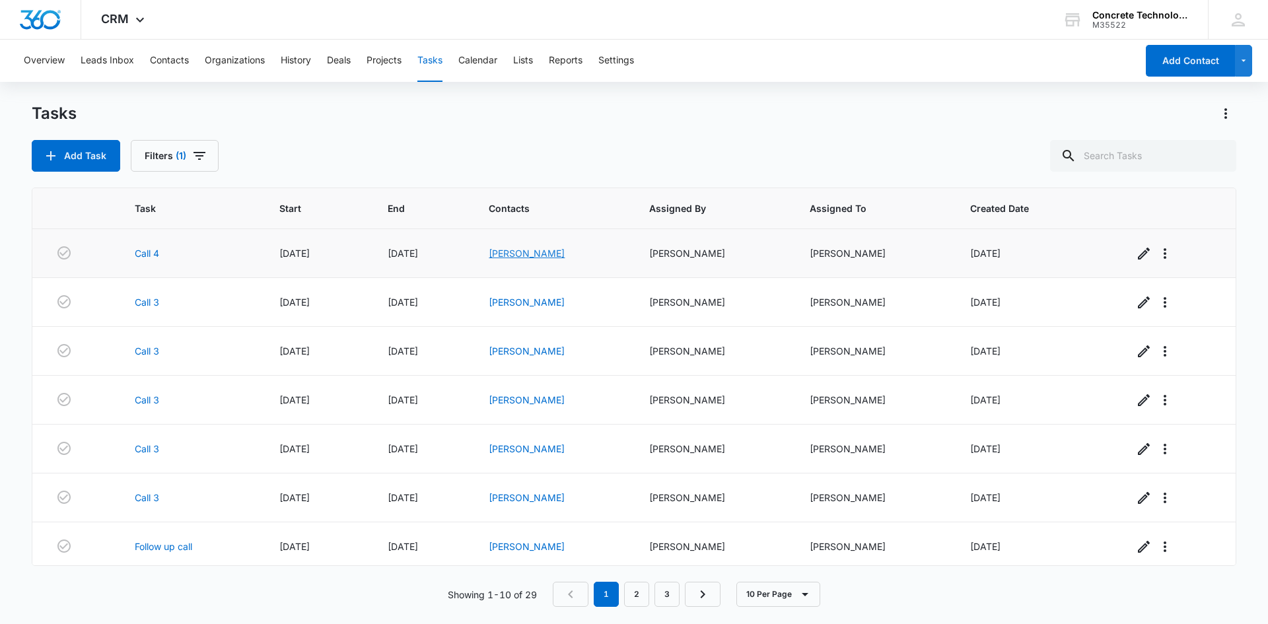
click at [522, 253] on link "Nathan Anderson" at bounding box center [527, 253] width 76 height 11
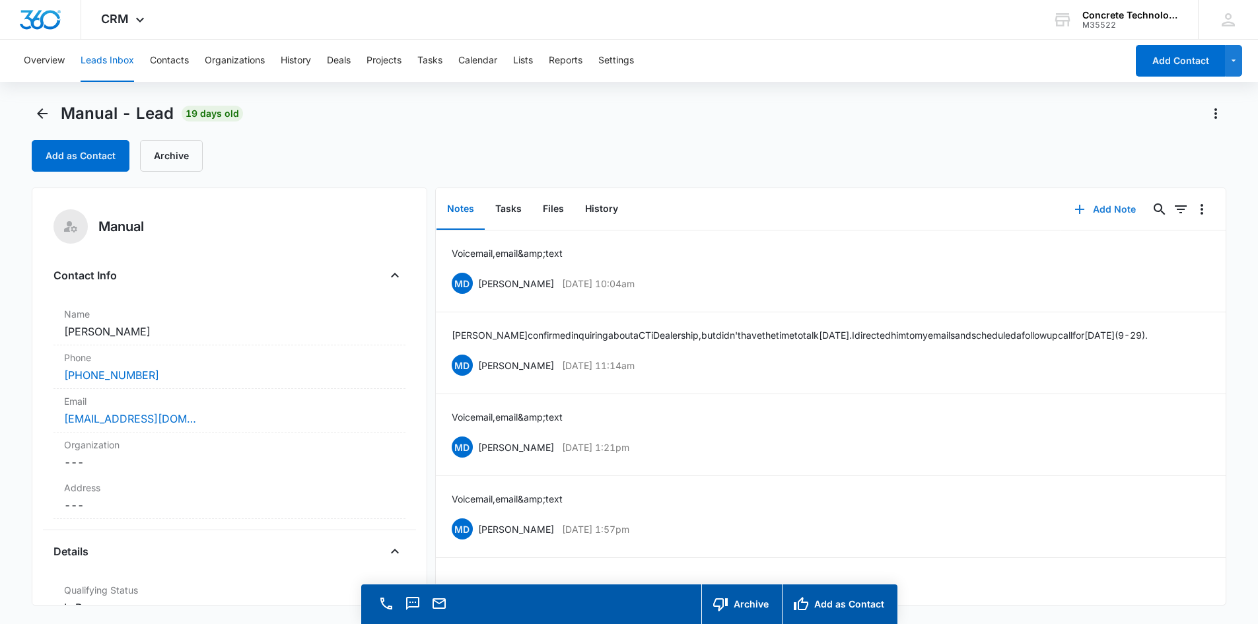
click at [1106, 208] on button "Add Note" at bounding box center [1105, 209] width 88 height 32
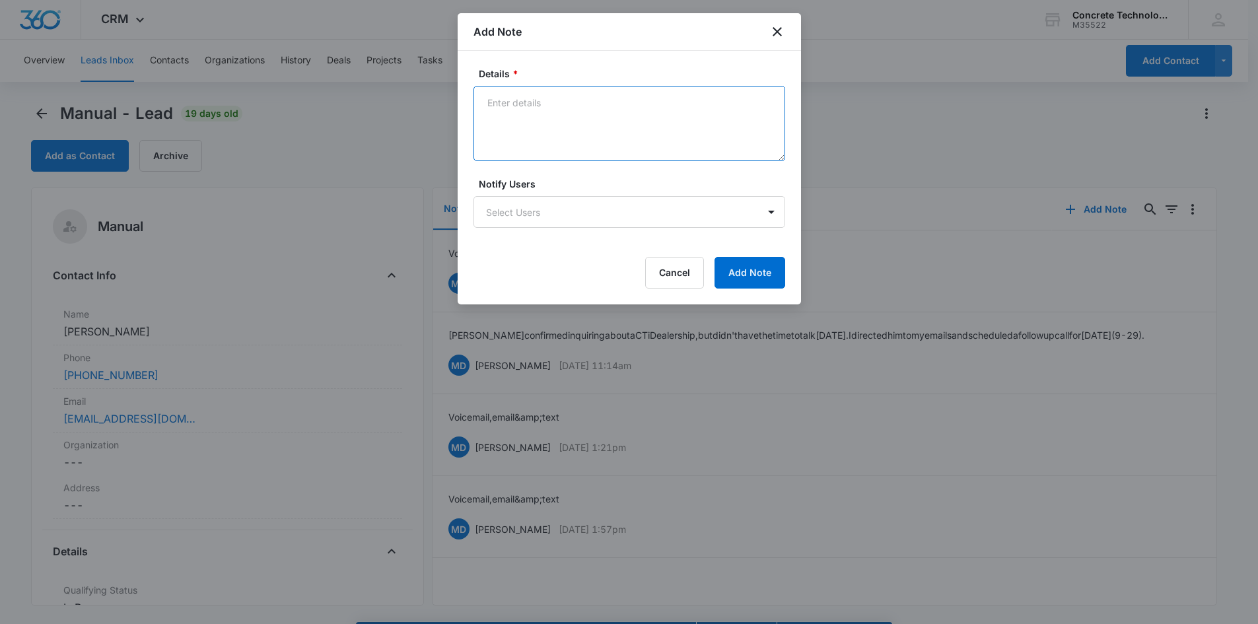
click at [530, 120] on textarea "Details *" at bounding box center [629, 123] width 312 height 75
type textarea "Voicemail, email & text"
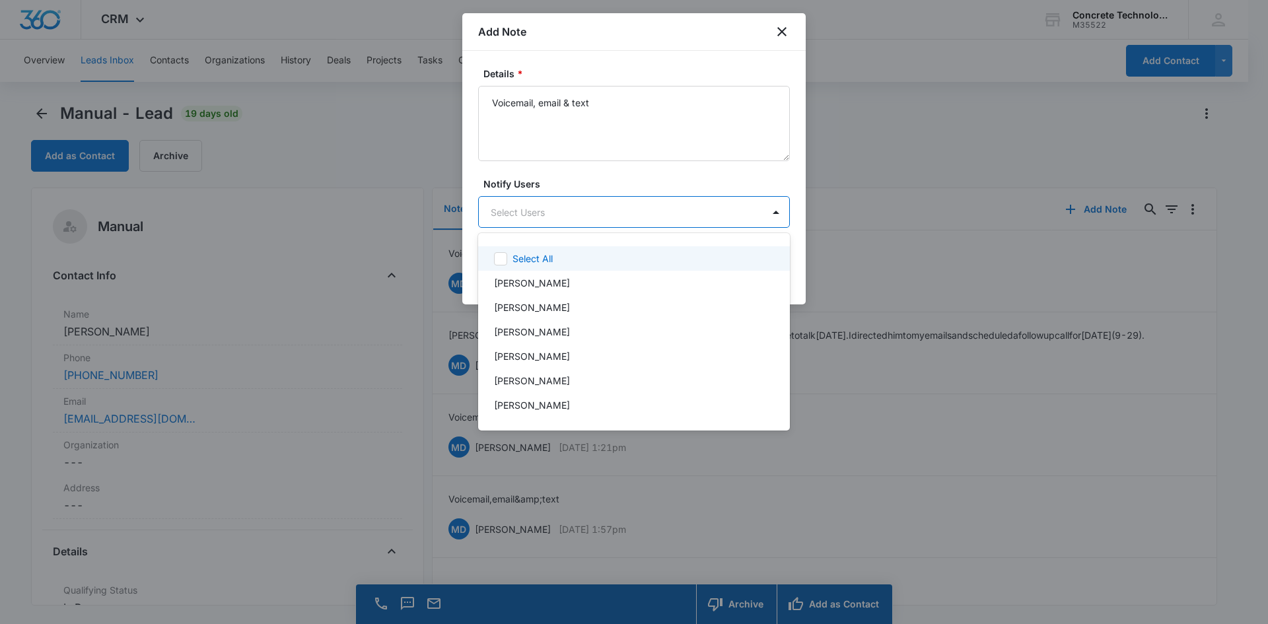
click at [577, 209] on body "CRM Apps Reputation Websites Forms CRM Email Social Content Ads Intelligence Fi…" at bounding box center [634, 312] width 1268 height 624
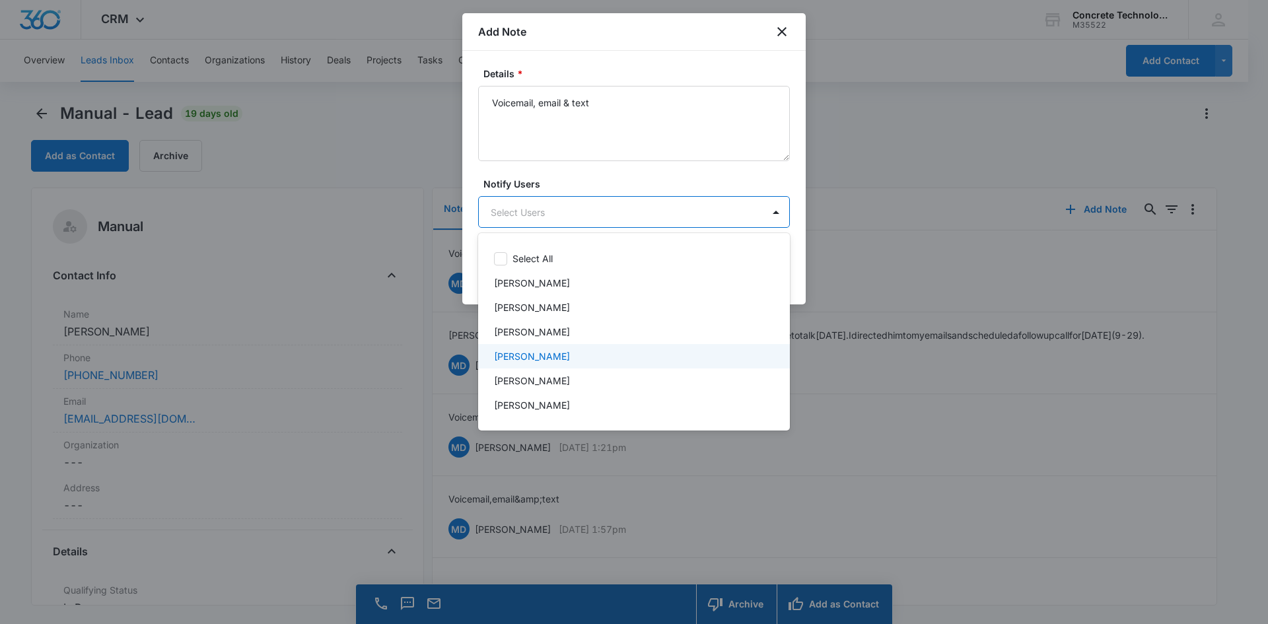
click at [563, 360] on div "[PERSON_NAME]" at bounding box center [632, 356] width 277 height 14
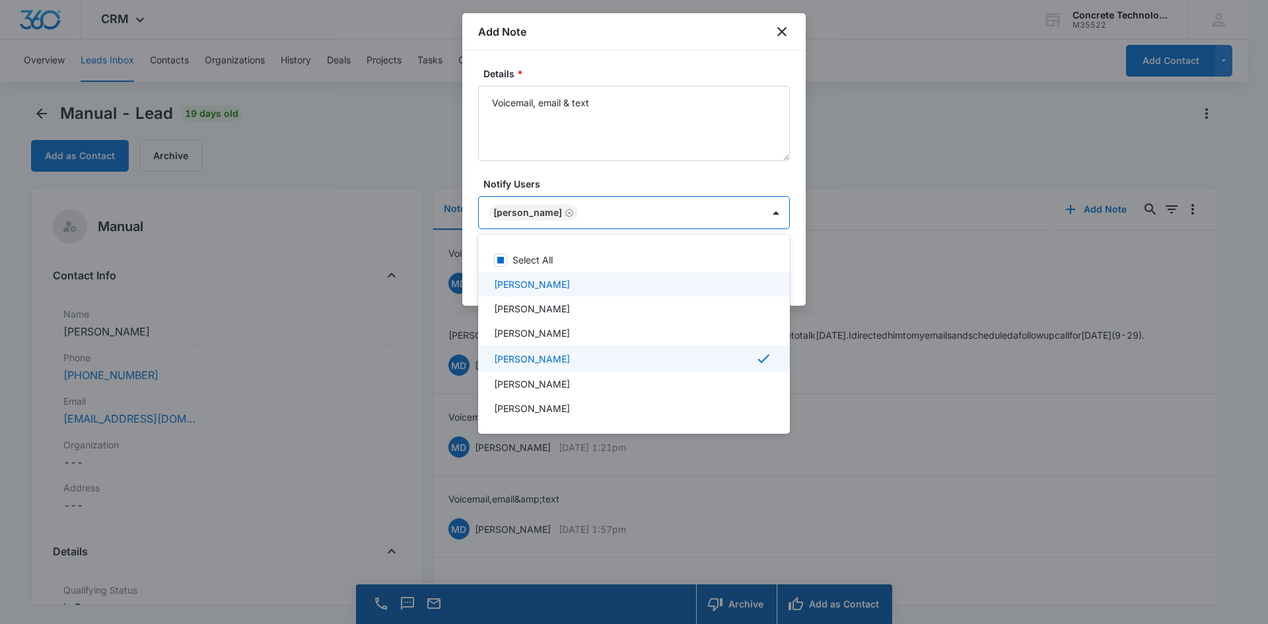
click at [534, 215] on div at bounding box center [634, 312] width 1268 height 624
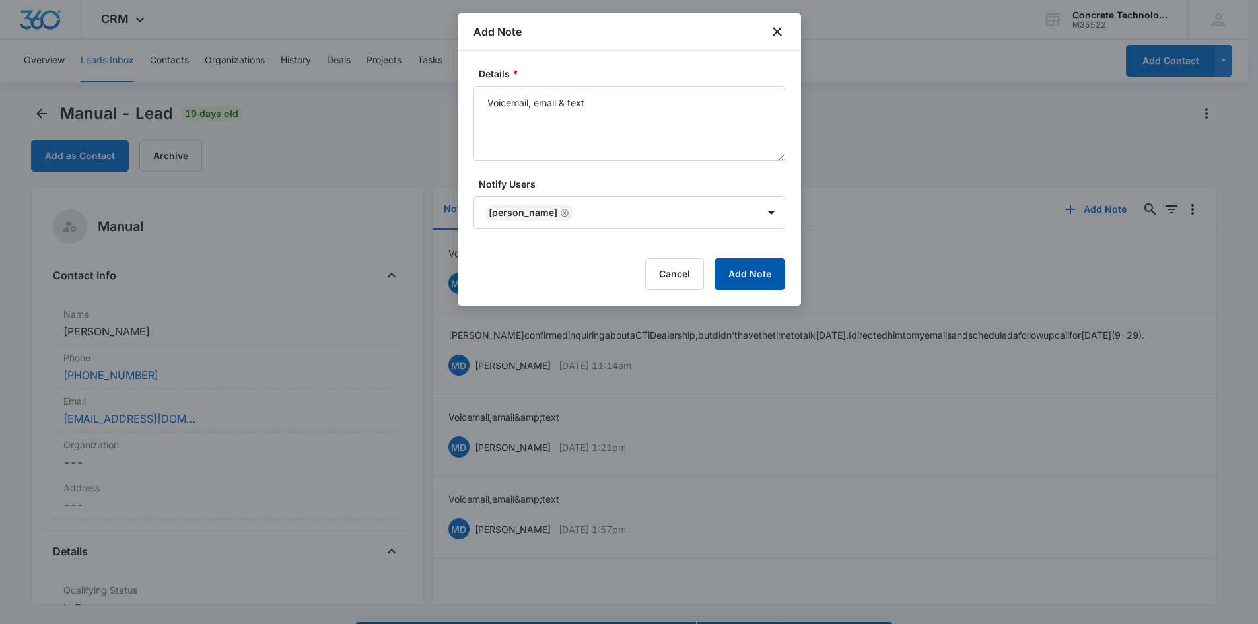
click at [742, 269] on button "Add Note" at bounding box center [749, 274] width 71 height 32
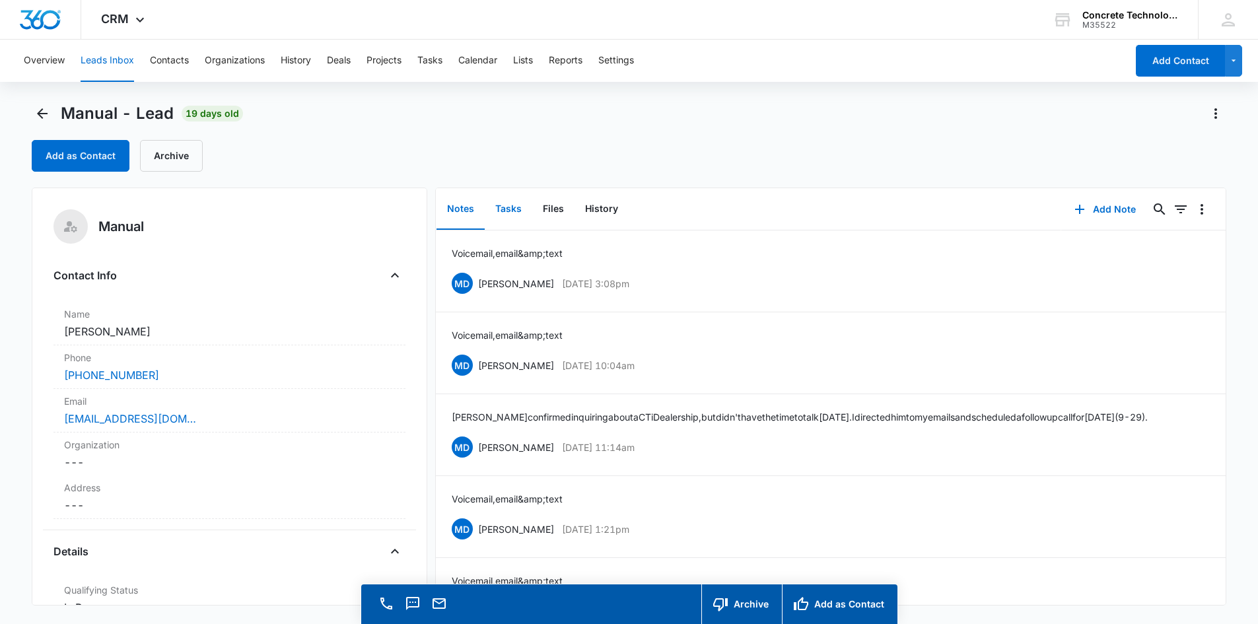
click at [513, 214] on button "Tasks" at bounding box center [509, 209] width 48 height 41
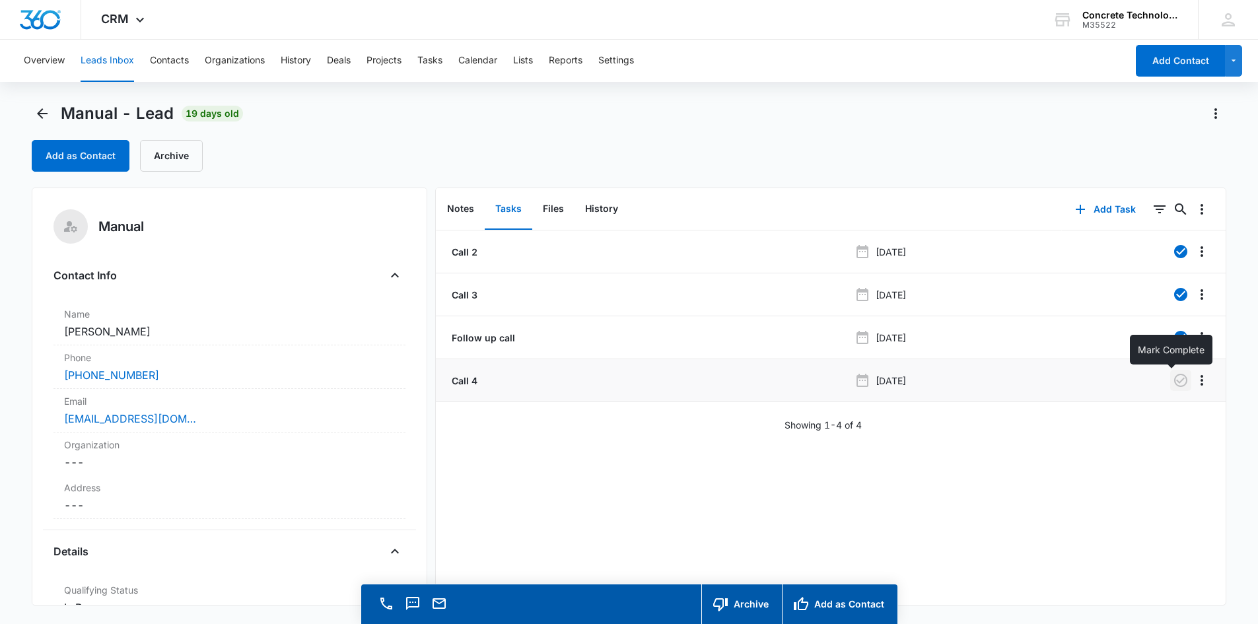
click at [1173, 385] on icon "button" at bounding box center [1181, 380] width 16 height 16
click at [463, 214] on button "Notes" at bounding box center [460, 209] width 48 height 41
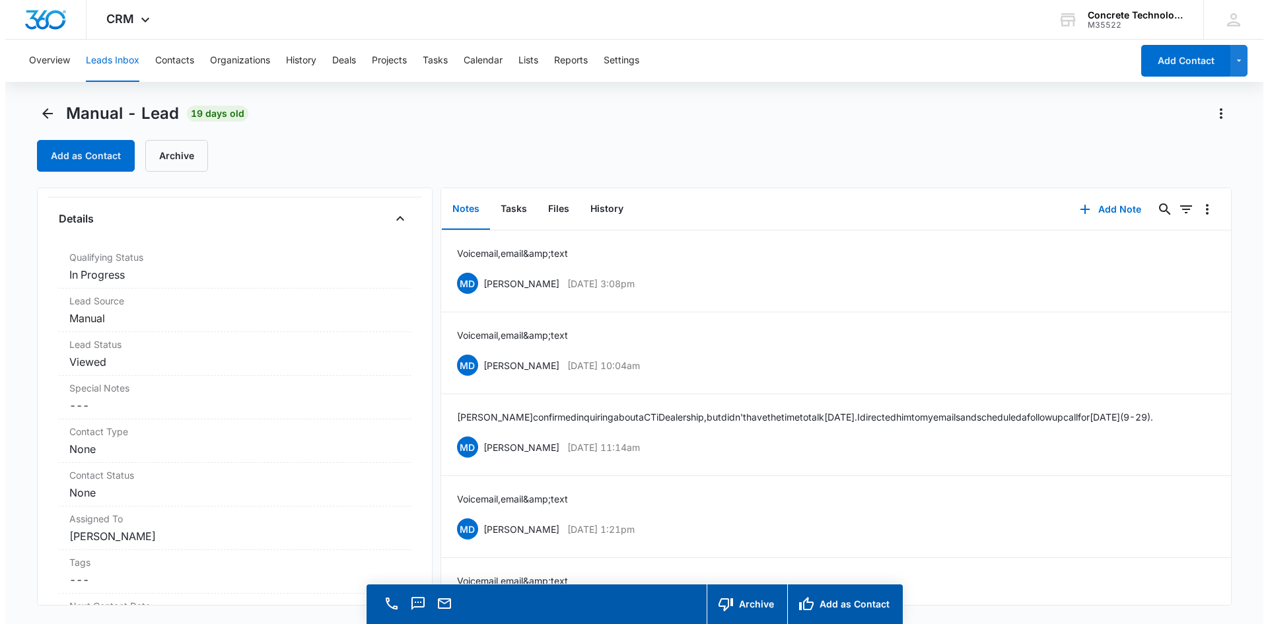
scroll to position [346, 0]
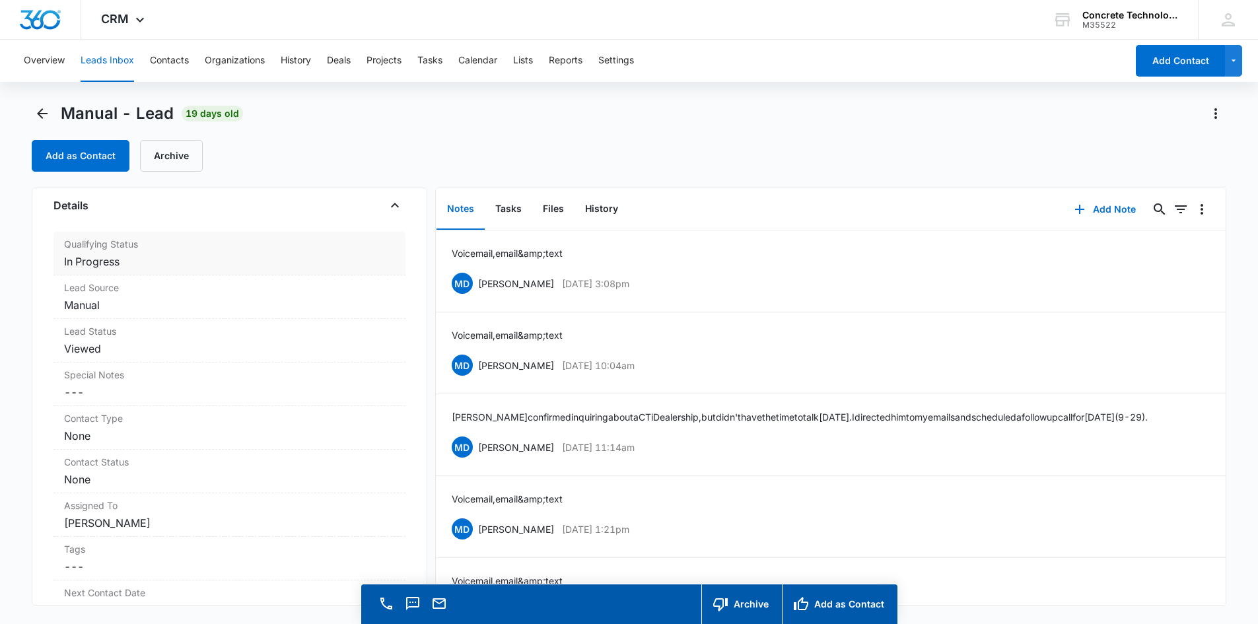
click at [143, 265] on dd "Cancel Save Changes In Progress" at bounding box center [229, 262] width 331 height 16
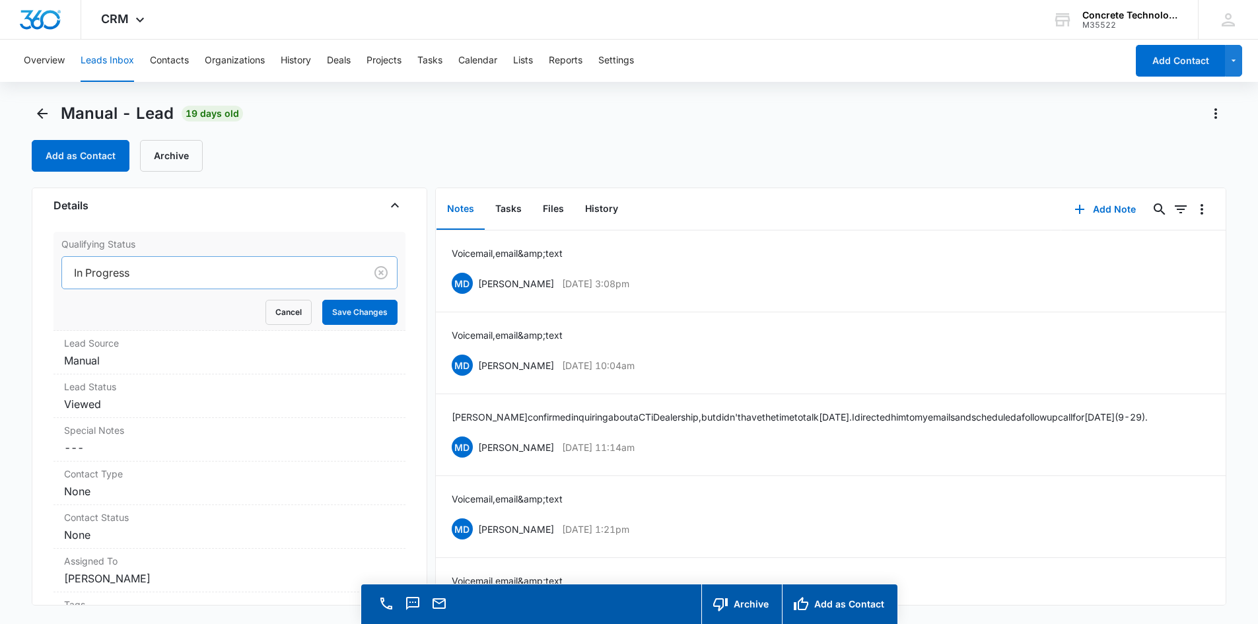
click at [273, 275] on div at bounding box center [211, 272] width 274 height 18
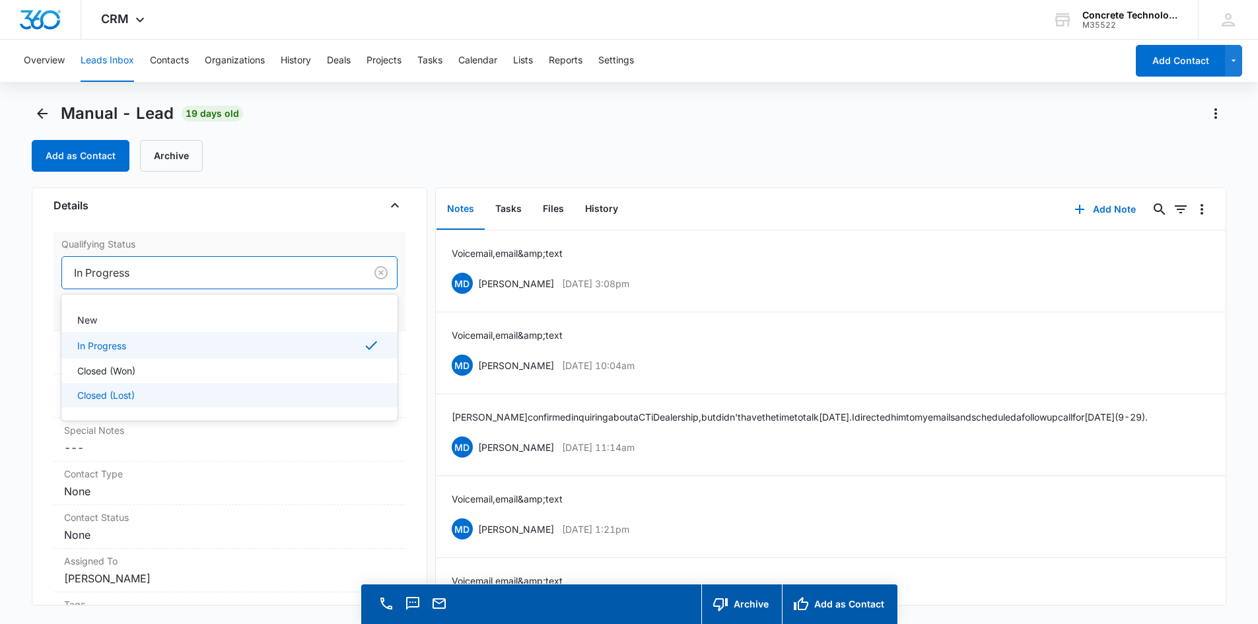
click at [221, 394] on div "Closed (Lost)" at bounding box center [228, 395] width 302 height 14
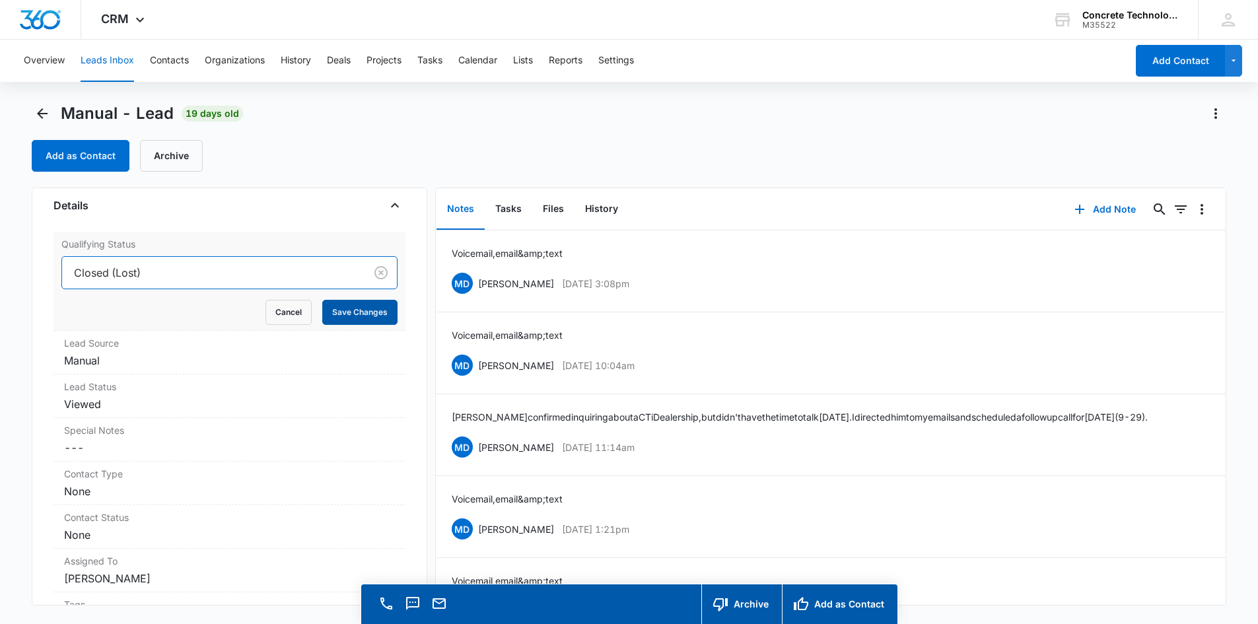
click at [353, 317] on button "Save Changes" at bounding box center [359, 312] width 75 height 25
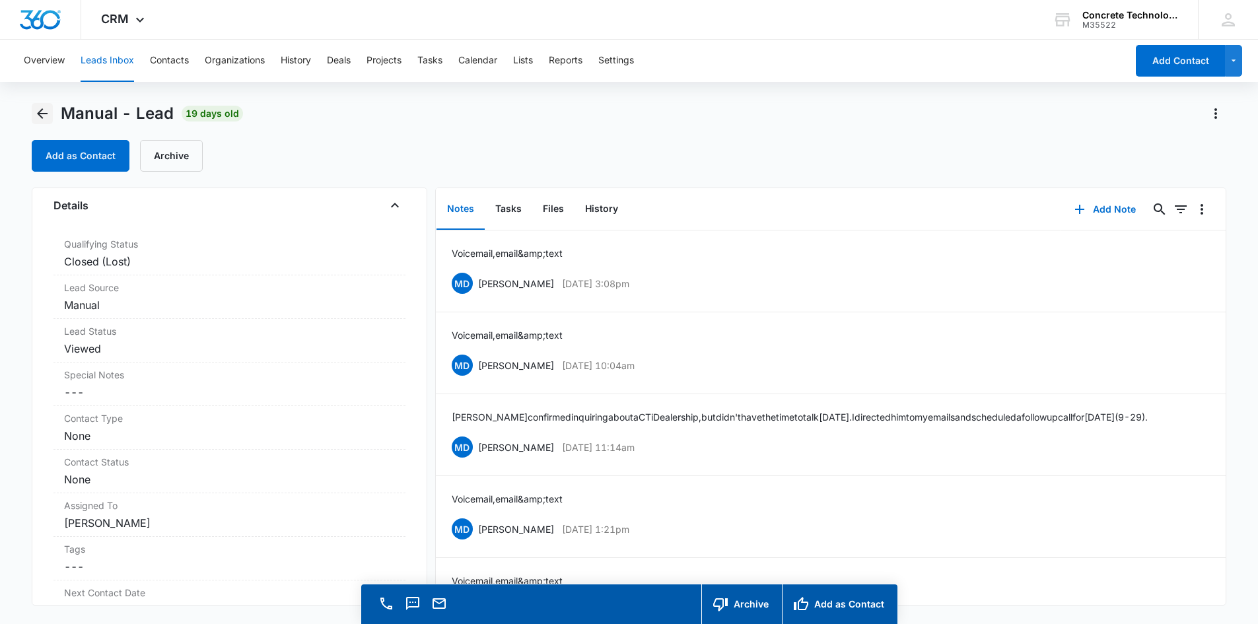
click at [43, 117] on icon "Back" at bounding box center [42, 114] width 16 height 16
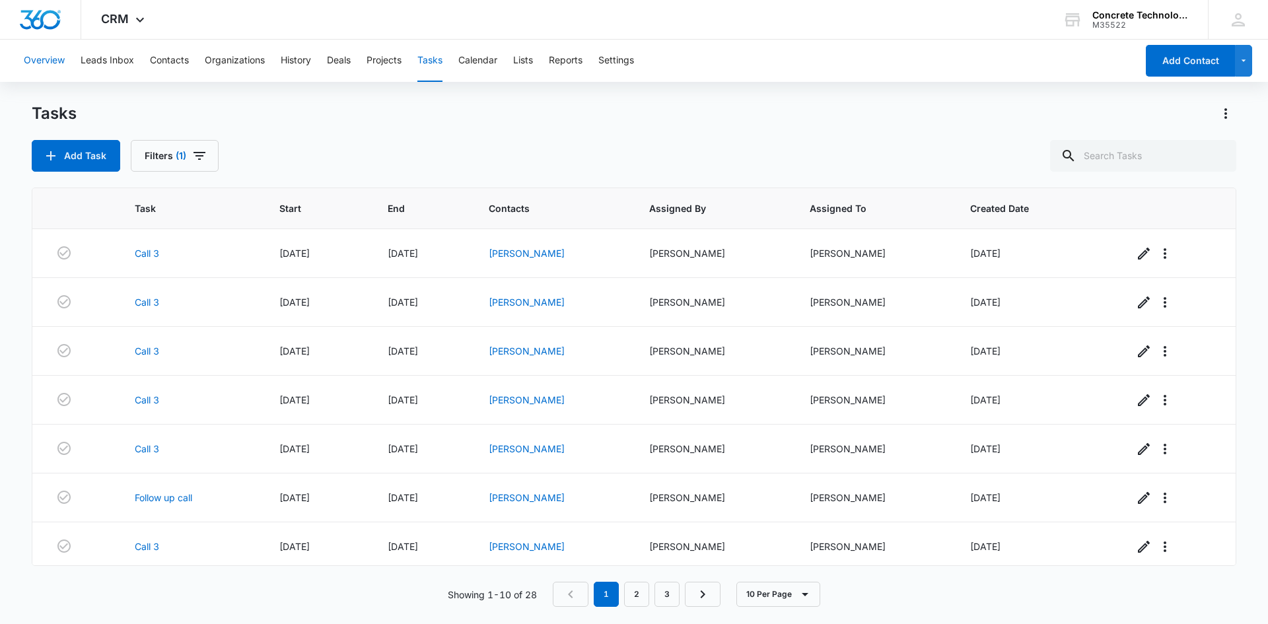
click at [40, 58] on button "Overview" at bounding box center [44, 61] width 41 height 42
